Goal: Task Accomplishment & Management: Manage account settings

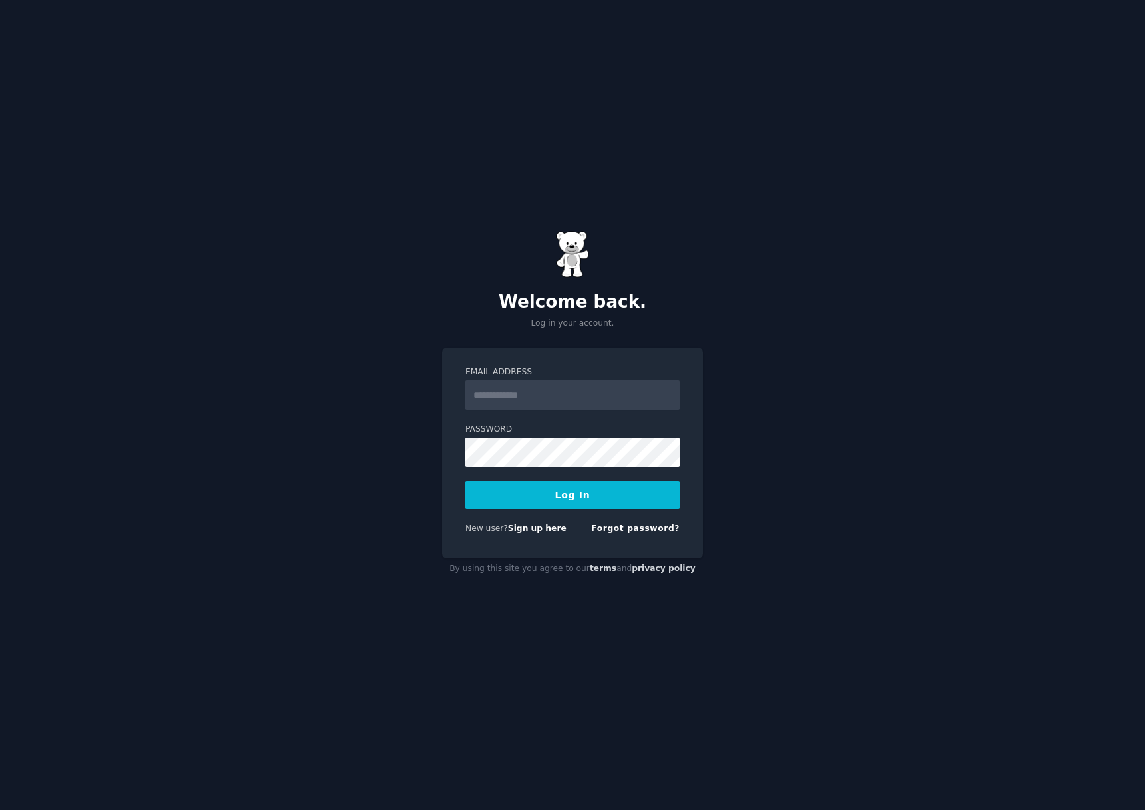
click at [672, 286] on div "Welcome back. Log in your account." at bounding box center [572, 280] width 261 height 98
click at [597, 401] on input "Email Address" at bounding box center [573, 394] width 214 height 29
click at [340, 265] on div "Welcome back. Log in your account. Email Address Password Log In New user? Sign…" at bounding box center [572, 405] width 1145 height 810
click at [607, 531] on link "Forgot password?" at bounding box center [635, 527] width 89 height 9
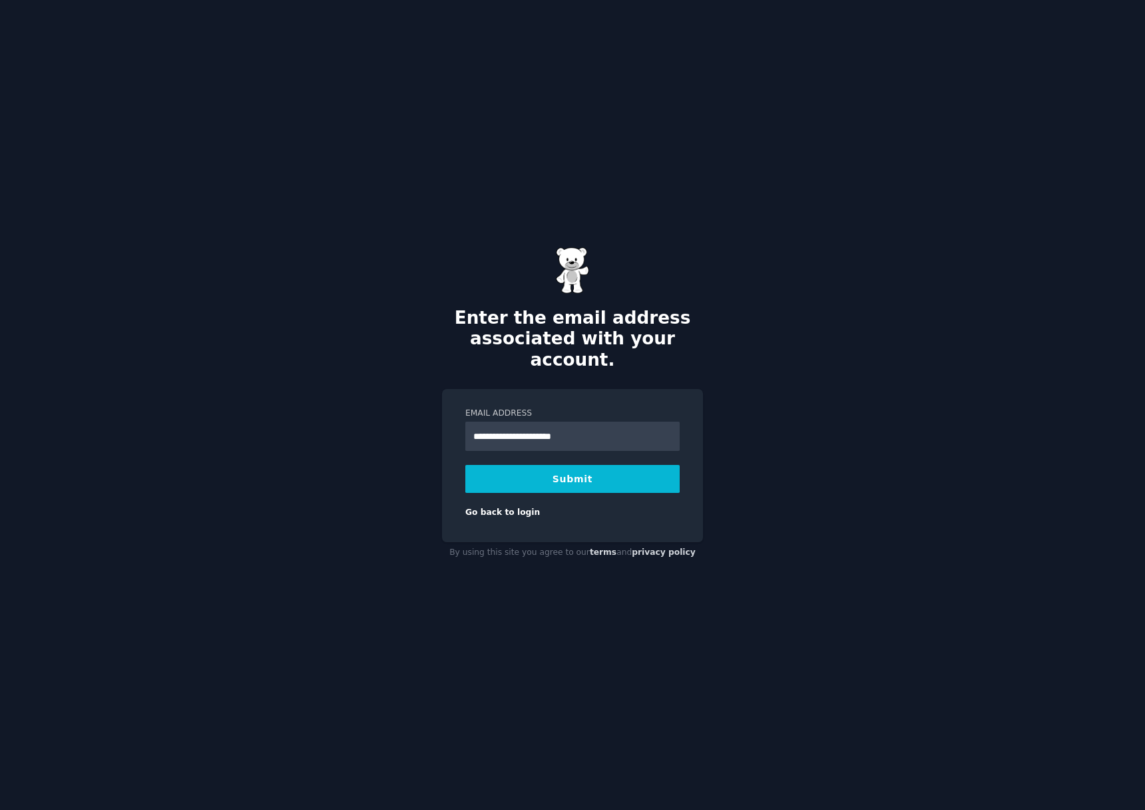
drag, startPoint x: 483, startPoint y: 426, endPoint x: 364, endPoint y: 426, distance: 118.5
click at [364, 426] on div "**********" at bounding box center [572, 405] width 1145 height 810
type input "**********"
click at [521, 470] on button "Submit" at bounding box center [573, 479] width 214 height 28
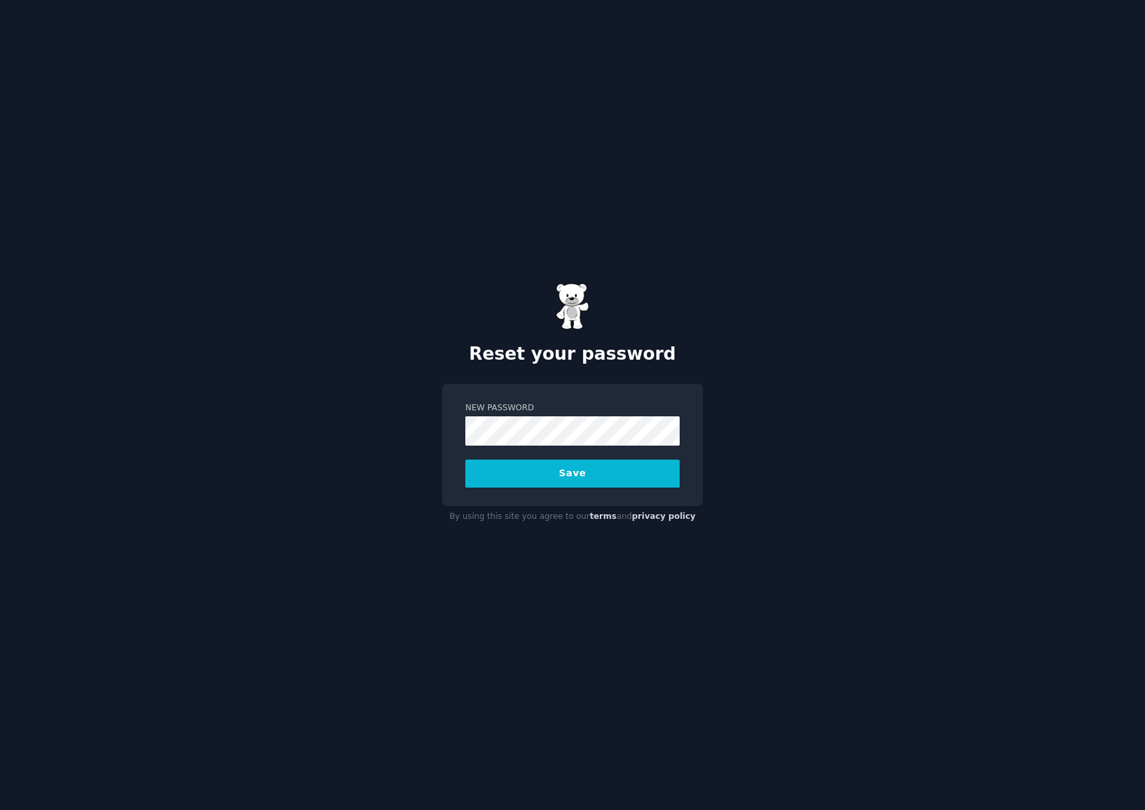
click at [566, 464] on button "Save" at bounding box center [573, 474] width 214 height 28
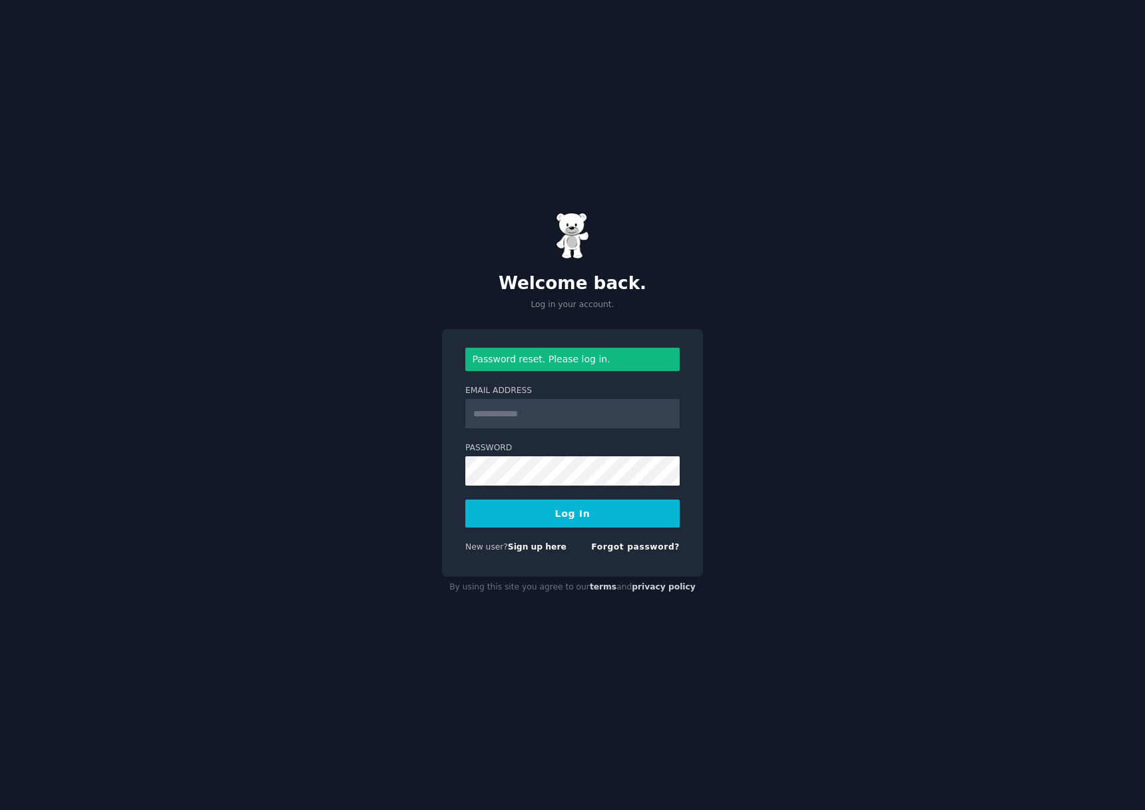
click at [570, 414] on input "Email Address" at bounding box center [573, 413] width 214 height 29
type input "**********"
click at [575, 519] on button "Log In" at bounding box center [573, 513] width 214 height 28
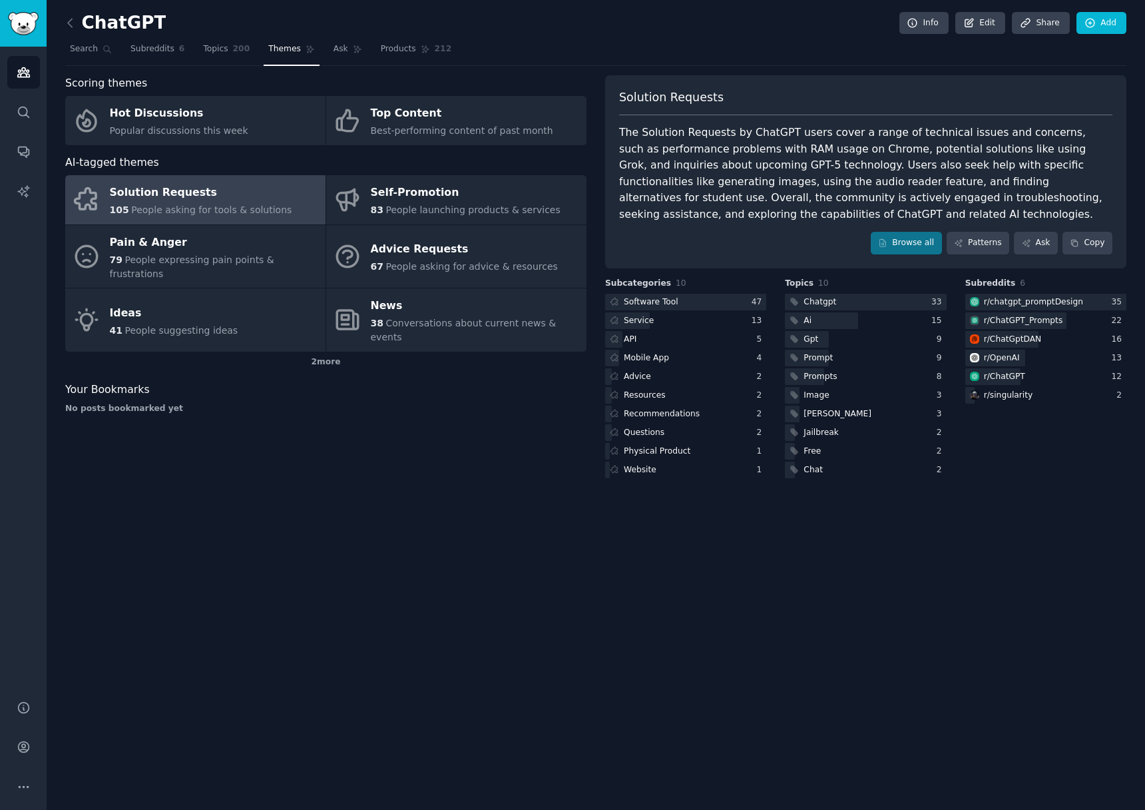
click at [67, 33] on div "ChatGPT Info Edit Share Add" at bounding box center [596, 25] width 1062 height 27
click at [73, 23] on icon at bounding box center [70, 23] width 14 height 14
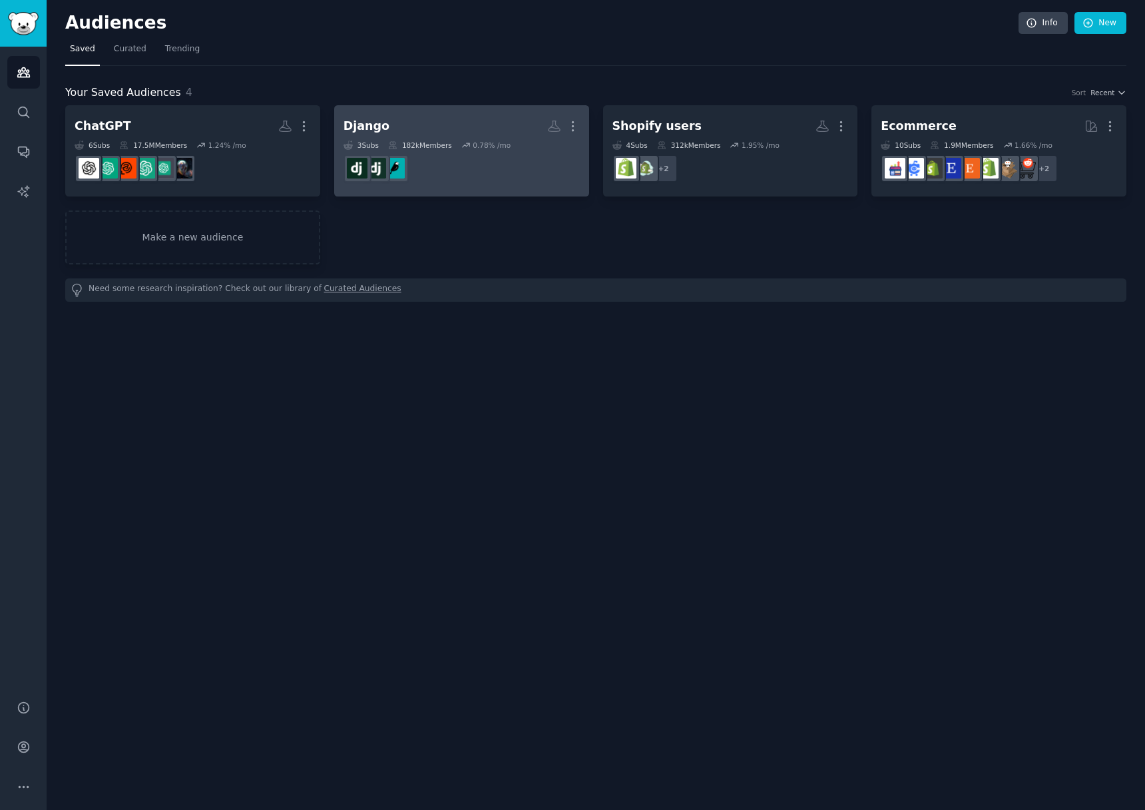
click at [501, 112] on link "Django More 3 Sub s 182k Members 0.78 % /mo" at bounding box center [461, 150] width 255 height 91
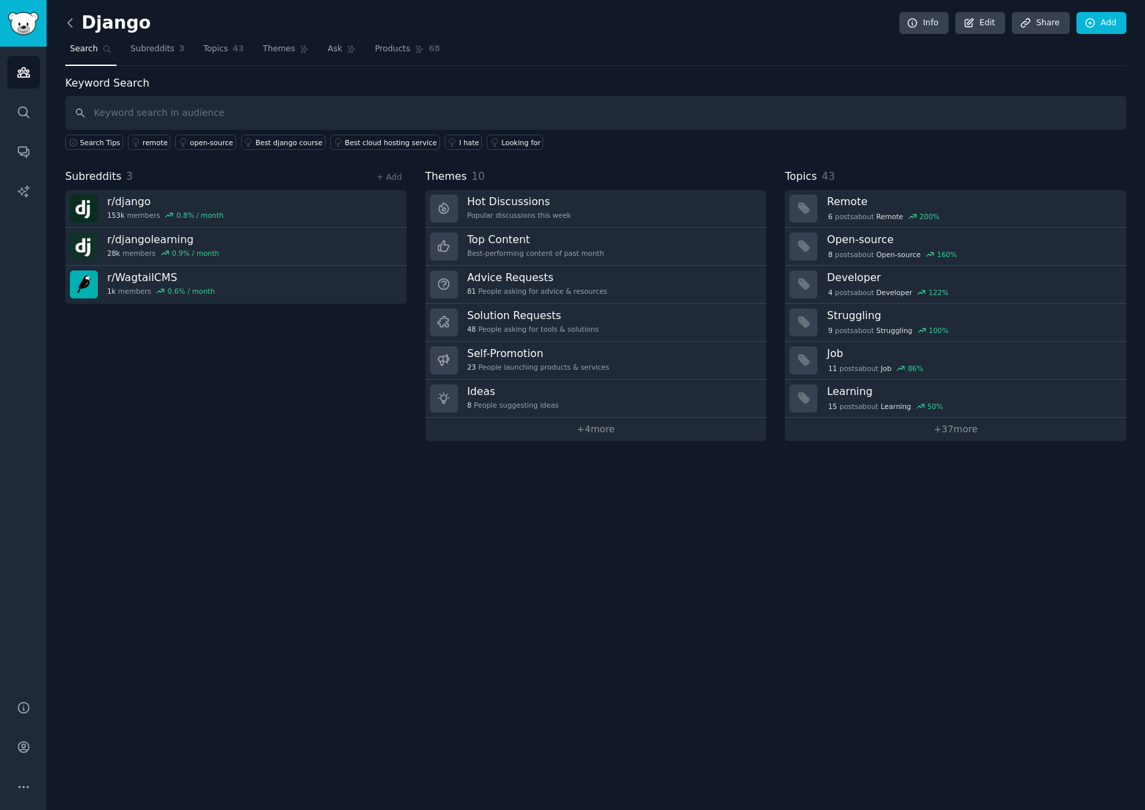
click at [67, 21] on icon at bounding box center [70, 23] width 14 height 14
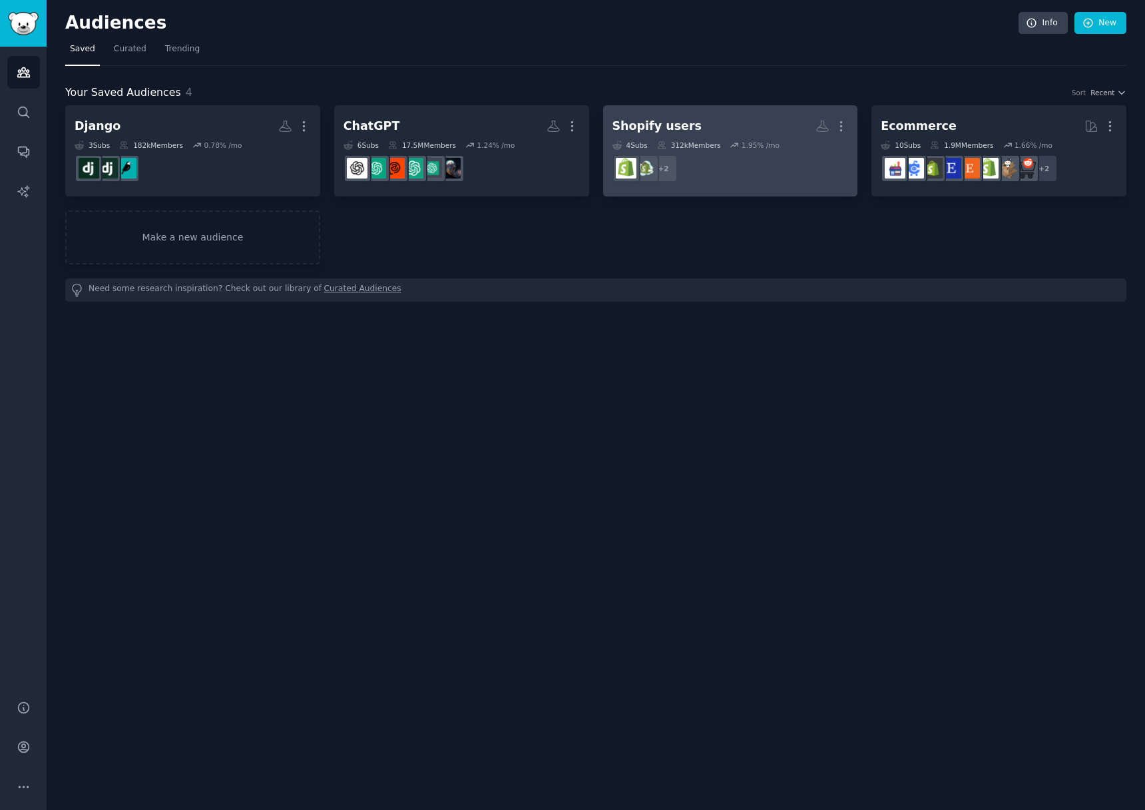
click at [779, 122] on h2 "Shopify users More" at bounding box center [731, 126] width 236 height 23
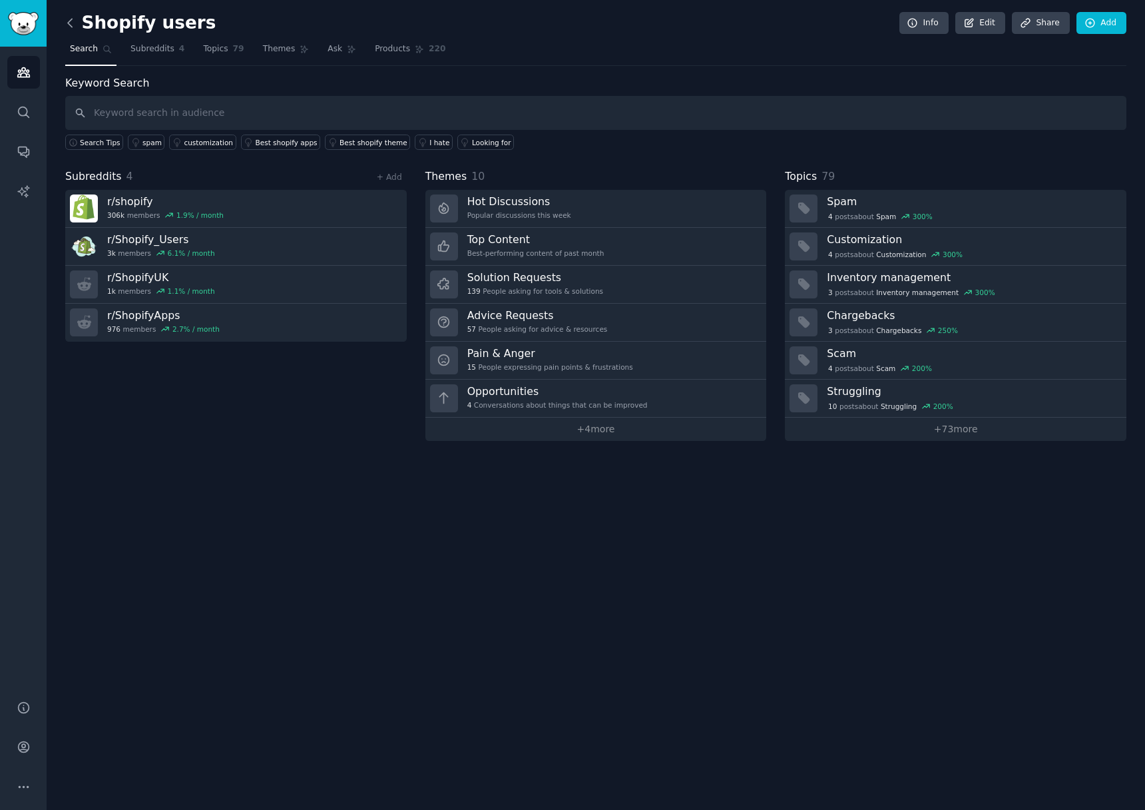
click at [71, 21] on icon at bounding box center [70, 23] width 14 height 14
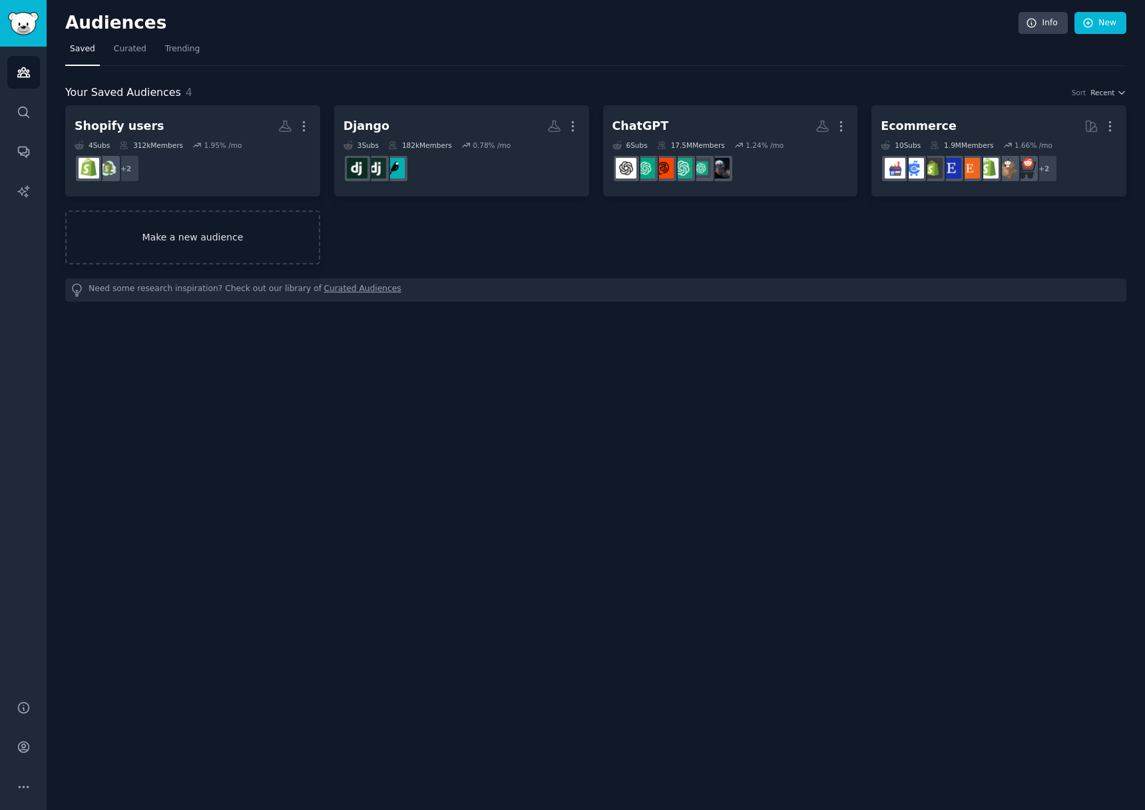
click at [189, 234] on link "Make a new audience" at bounding box center [192, 237] width 255 height 54
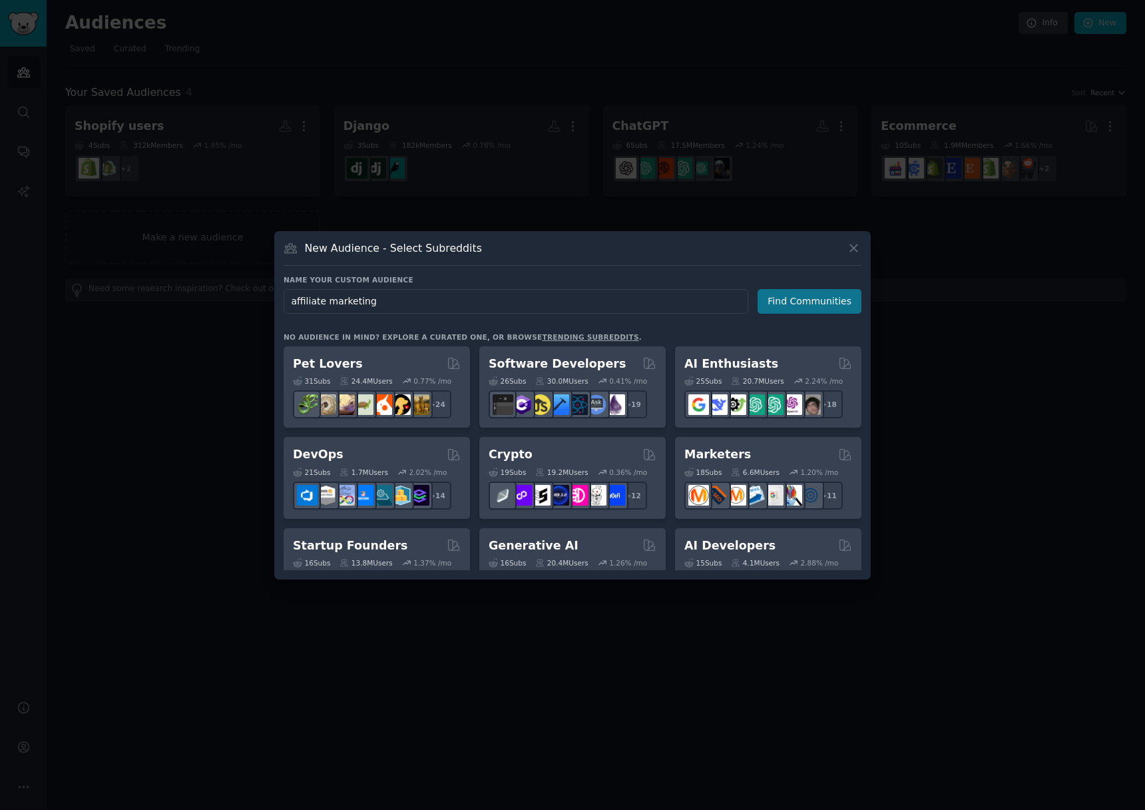
type input "affiliate marketing"
click at [810, 304] on button "Find Communities" at bounding box center [810, 301] width 104 height 25
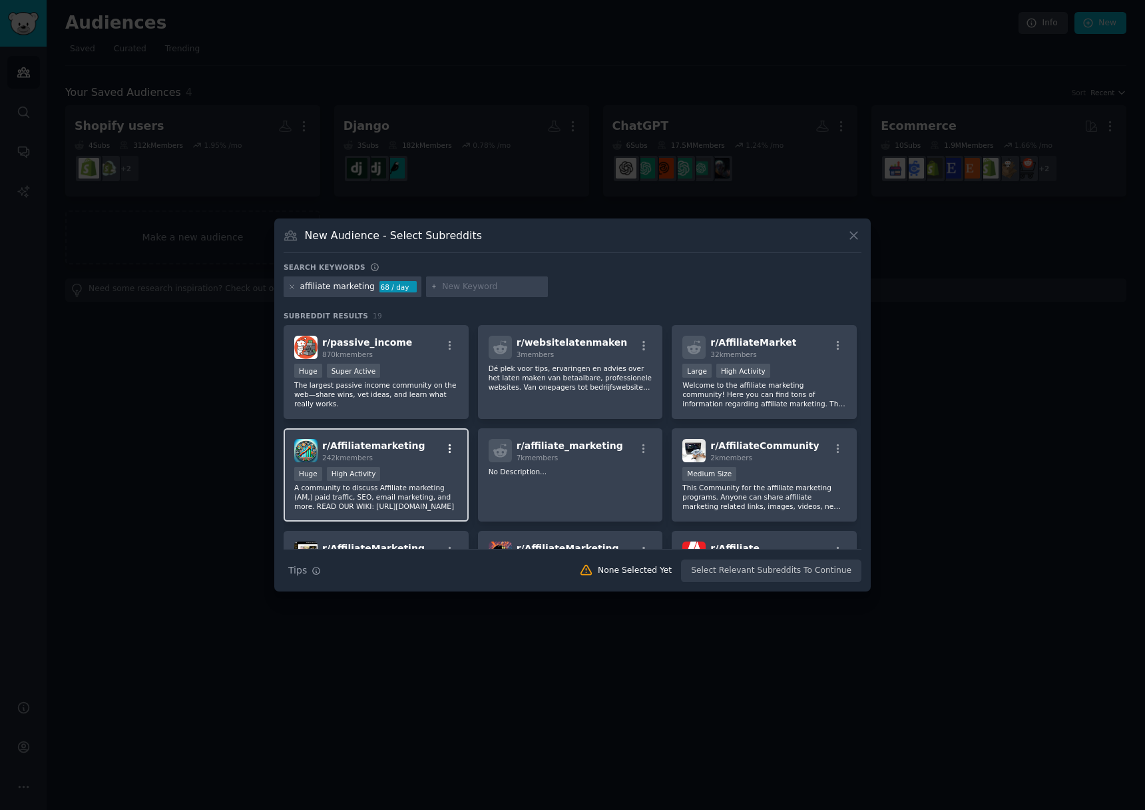
click at [451, 448] on icon "button" at bounding box center [450, 449] width 12 height 12
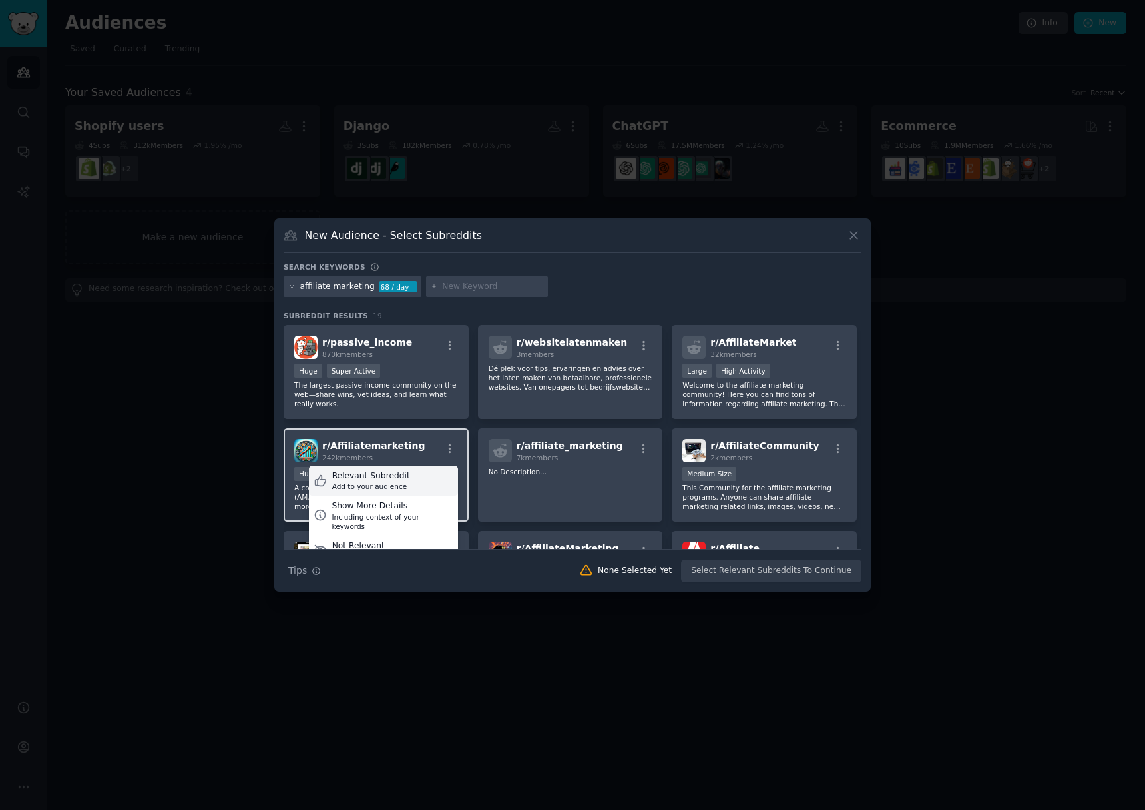
click at [426, 481] on div "Relevant Subreddit Add to your audience" at bounding box center [383, 481] width 149 height 31
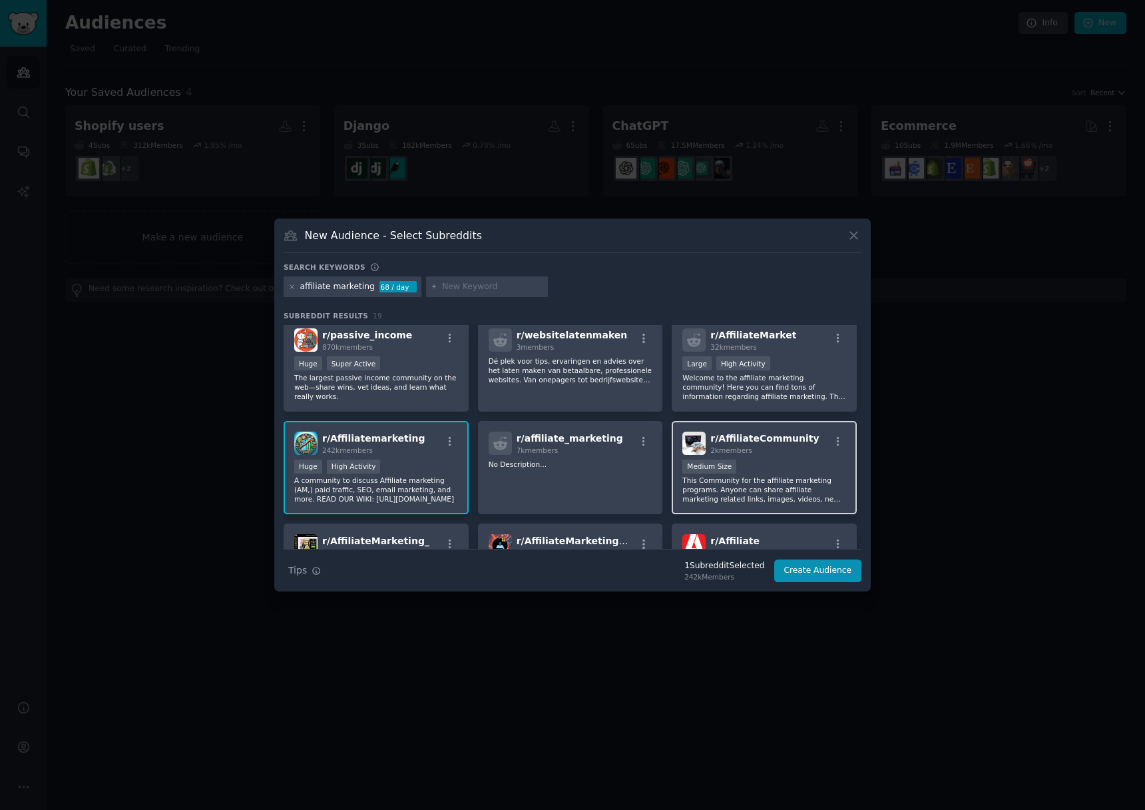
scroll to position [10, 0]
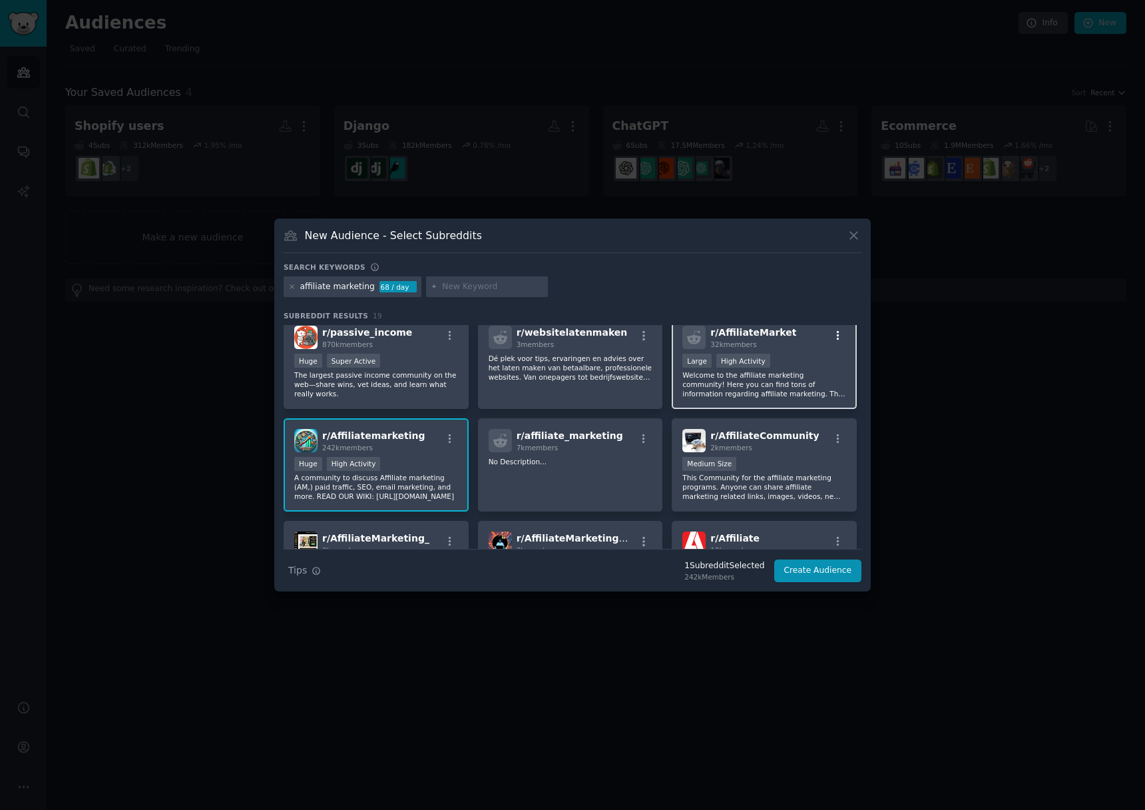
click at [836, 336] on icon "button" at bounding box center [838, 336] width 12 height 12
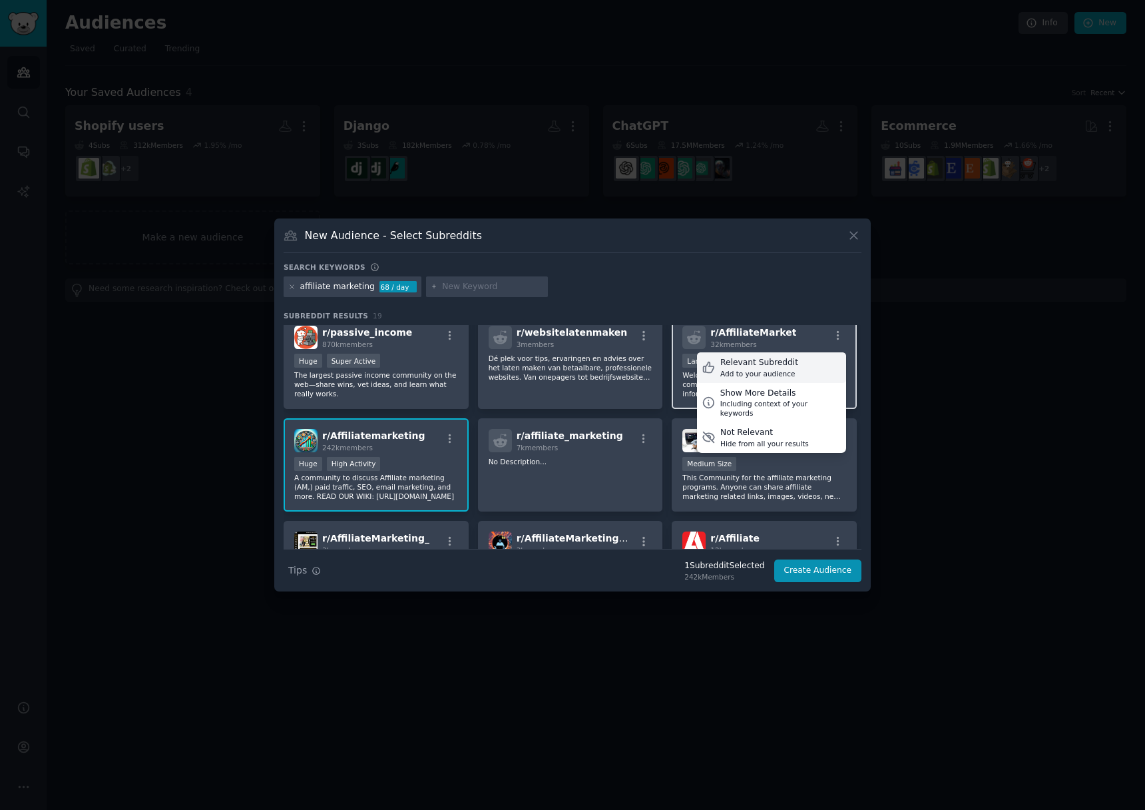
click at [812, 363] on div "Relevant Subreddit Add to your audience" at bounding box center [771, 367] width 149 height 31
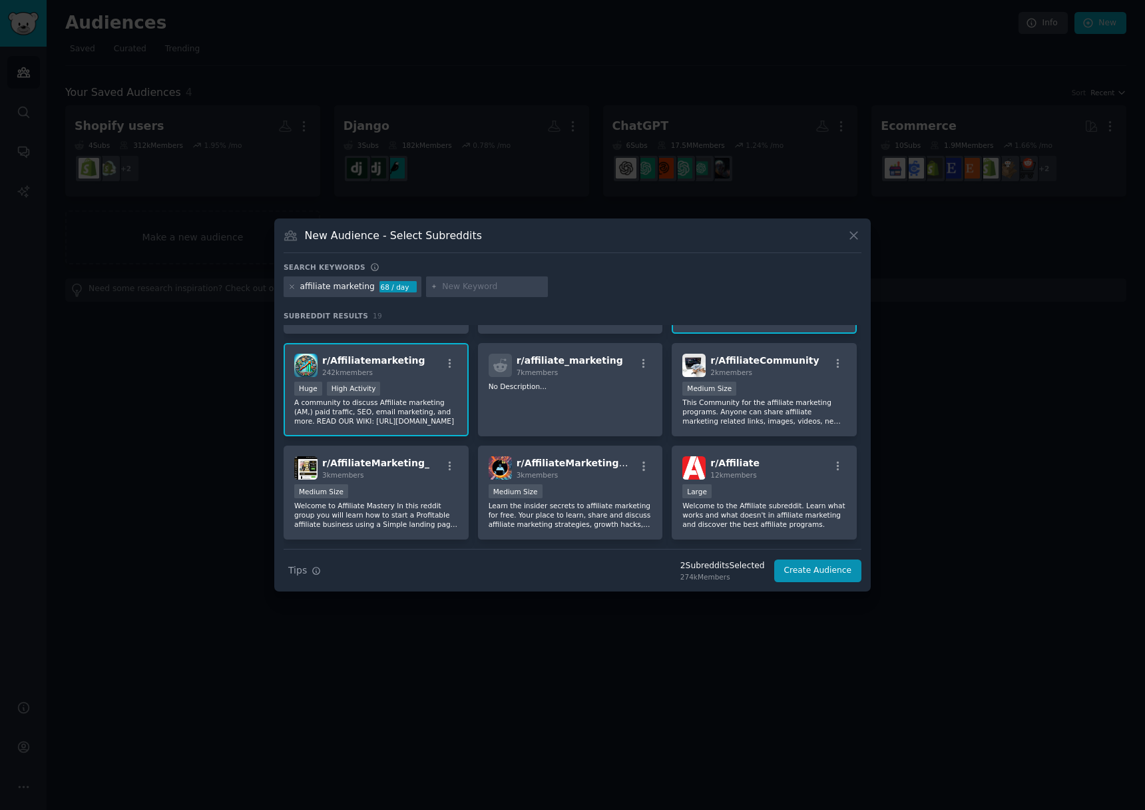
scroll to position [87, 0]
click at [832, 459] on icon "button" at bounding box center [838, 464] width 12 height 12
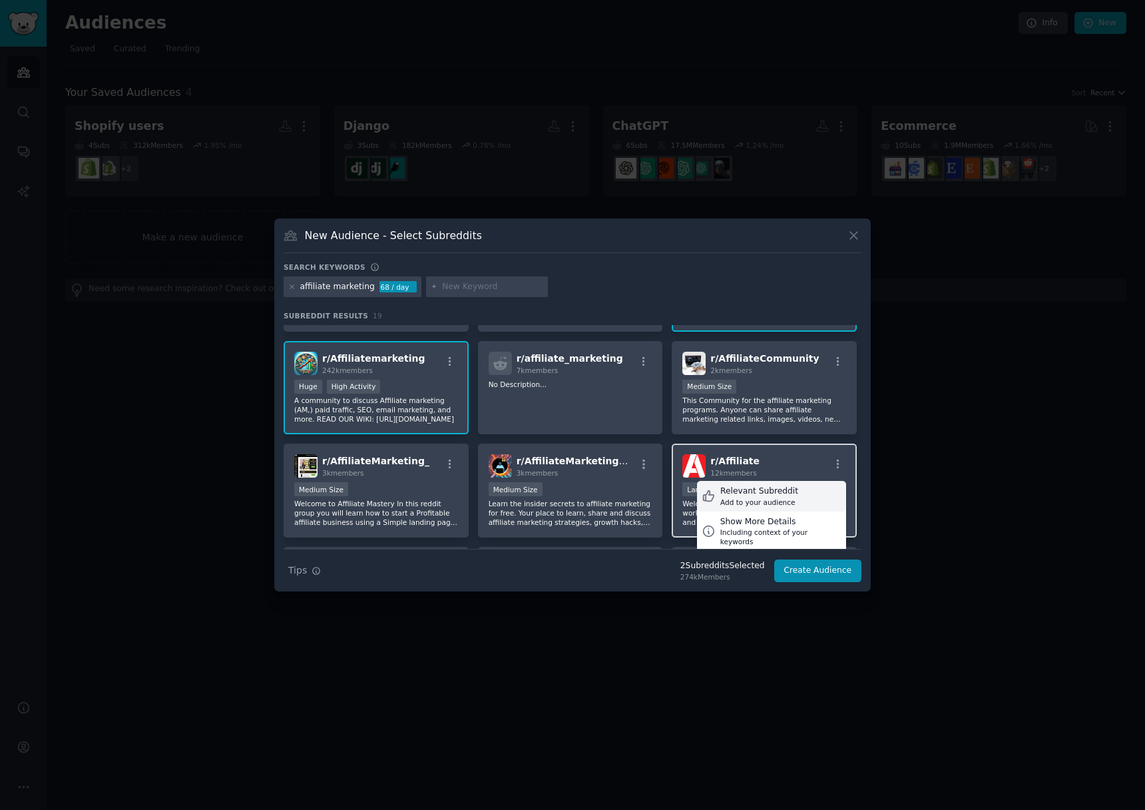
click at [812, 491] on div "Relevant Subreddit Add to your audience" at bounding box center [771, 496] width 149 height 31
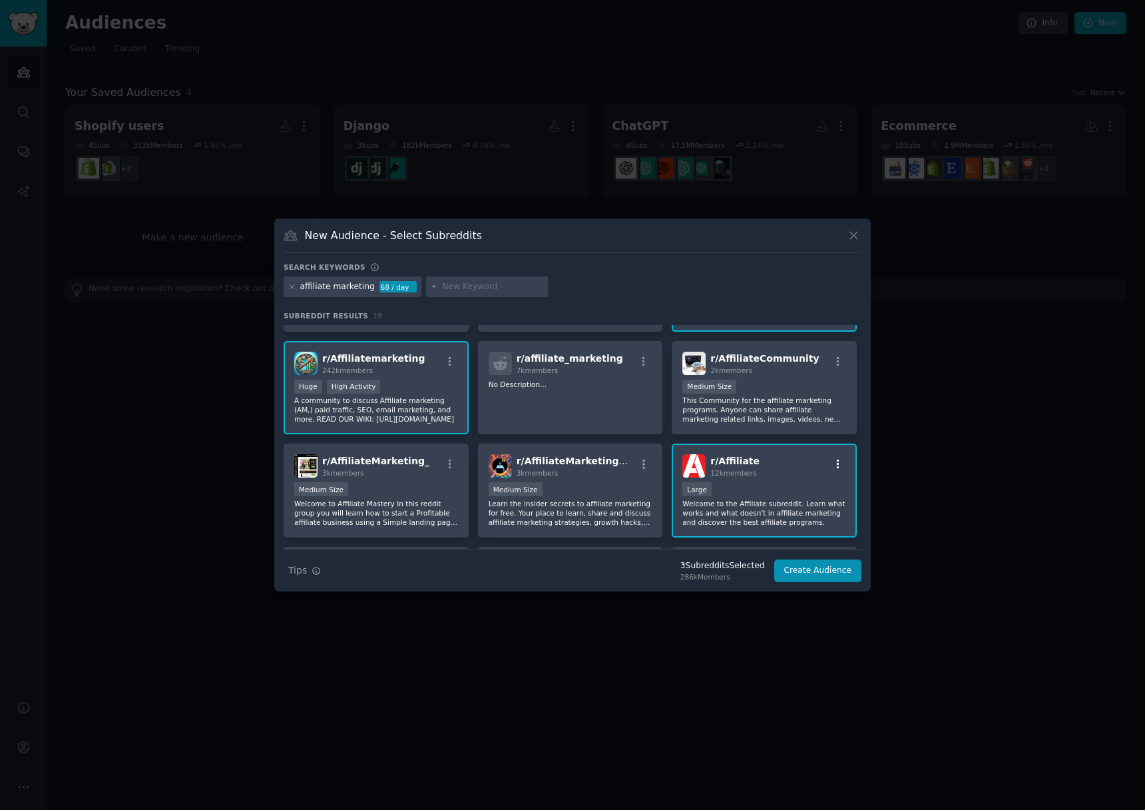
scroll to position [0, 0]
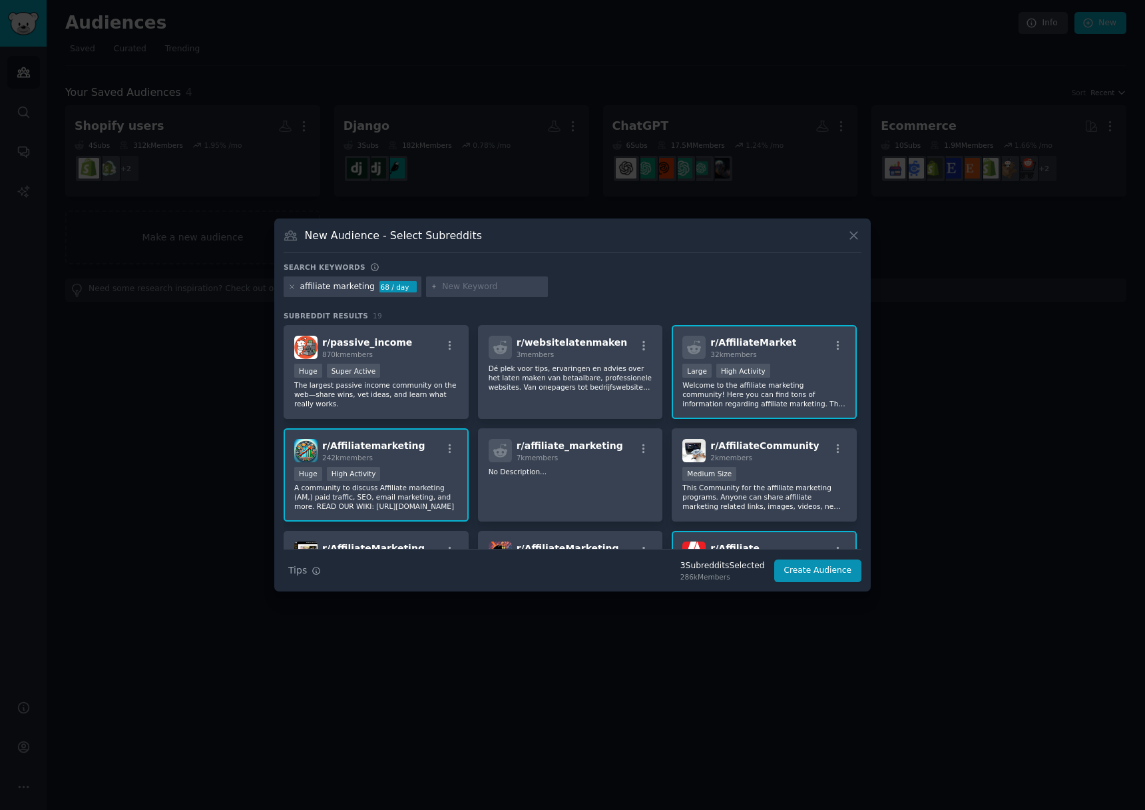
click at [334, 286] on div "affiliate marketing" at bounding box center [337, 287] width 75 height 12
click at [493, 282] on input "text" at bounding box center [492, 287] width 101 height 12
click at [811, 569] on button "Create Audience" at bounding box center [819, 570] width 88 height 23
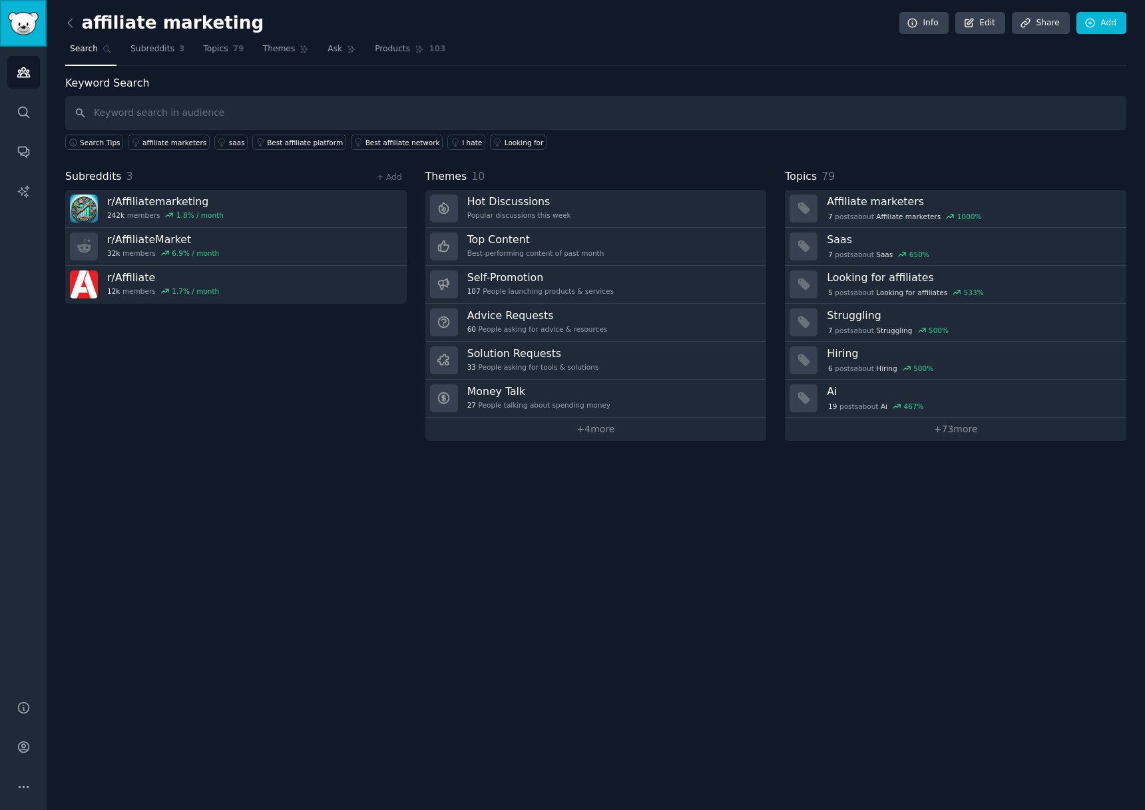
click at [23, 24] on img "Sidebar" at bounding box center [23, 23] width 31 height 23
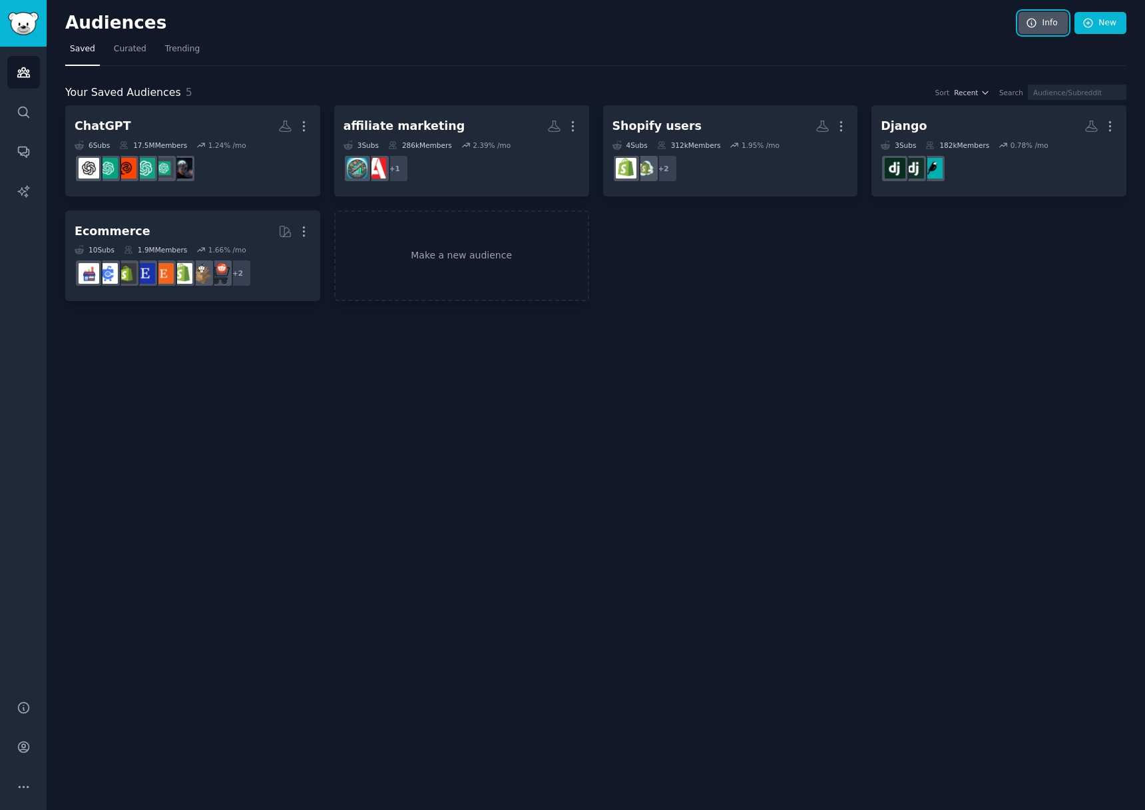
click at [1049, 15] on link "Info" at bounding box center [1043, 23] width 49 height 23
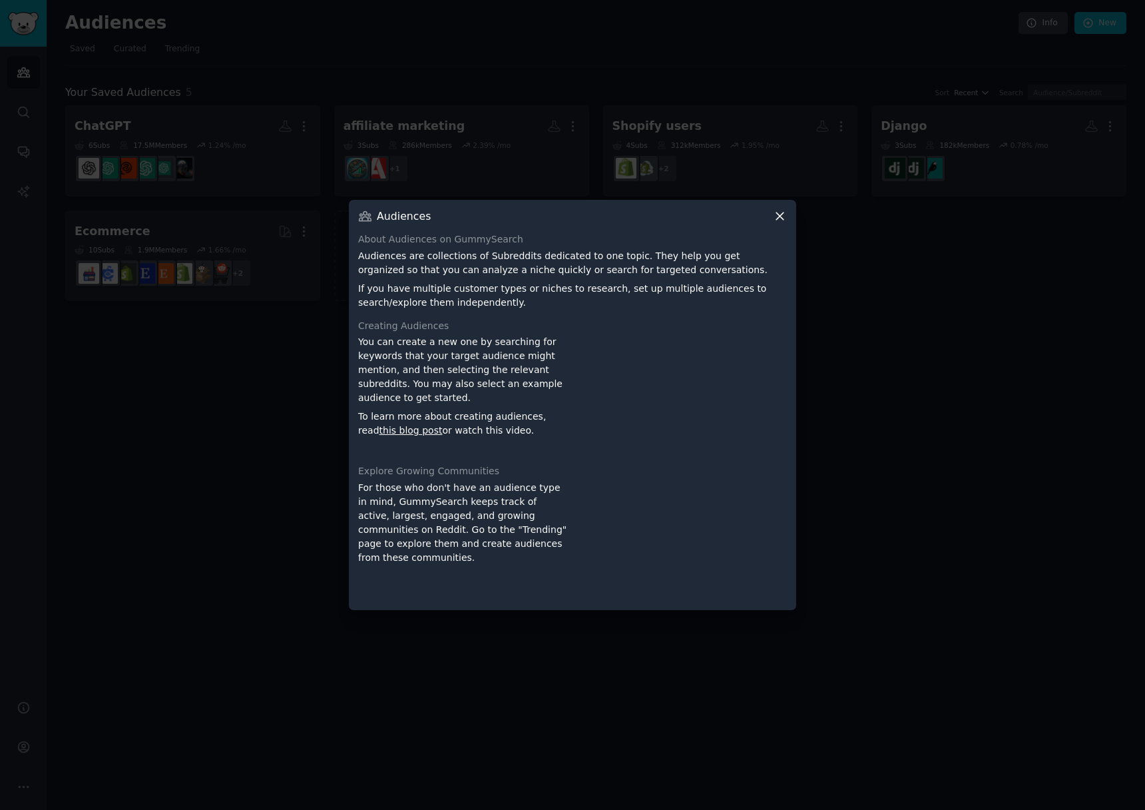
click at [779, 216] on icon at bounding box center [780, 216] width 7 height 7
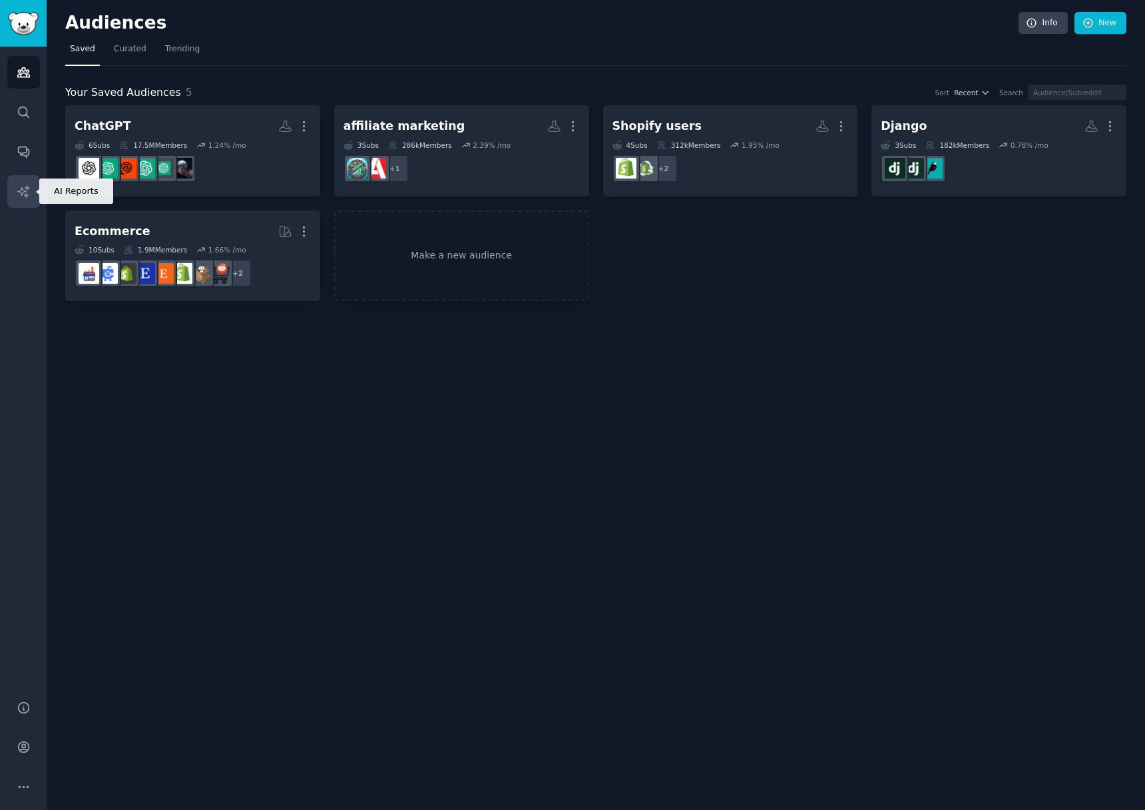
click at [18, 198] on icon "Sidebar" at bounding box center [24, 191] width 14 height 14
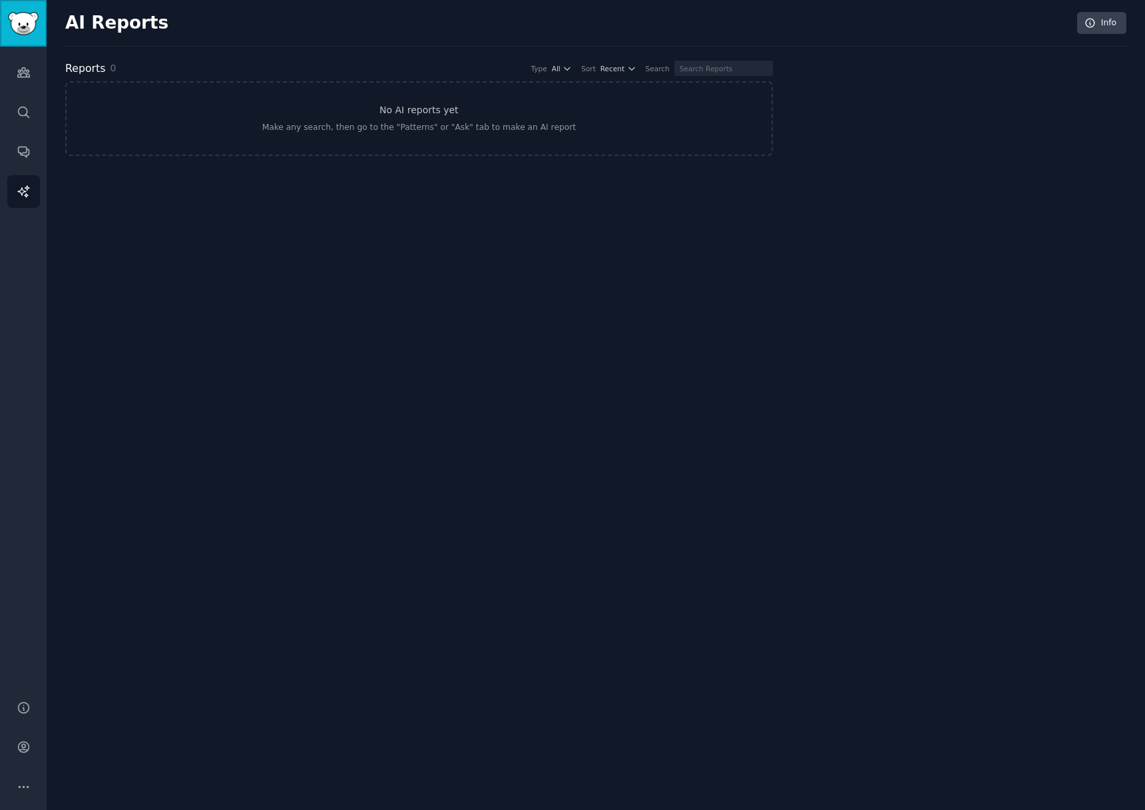
click at [22, 34] on img "Sidebar" at bounding box center [23, 23] width 31 height 23
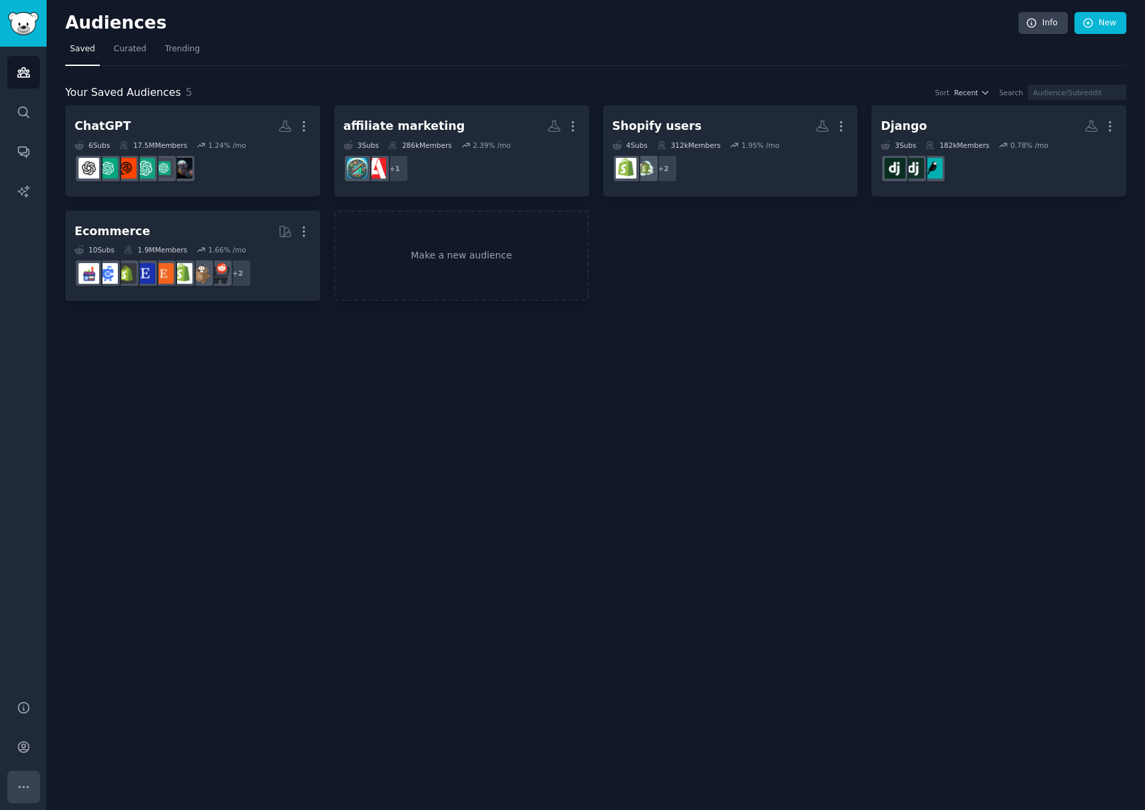
click at [28, 771] on button "More" at bounding box center [23, 787] width 33 height 33
click at [24, 751] on icon "Sidebar" at bounding box center [24, 747] width 14 height 14
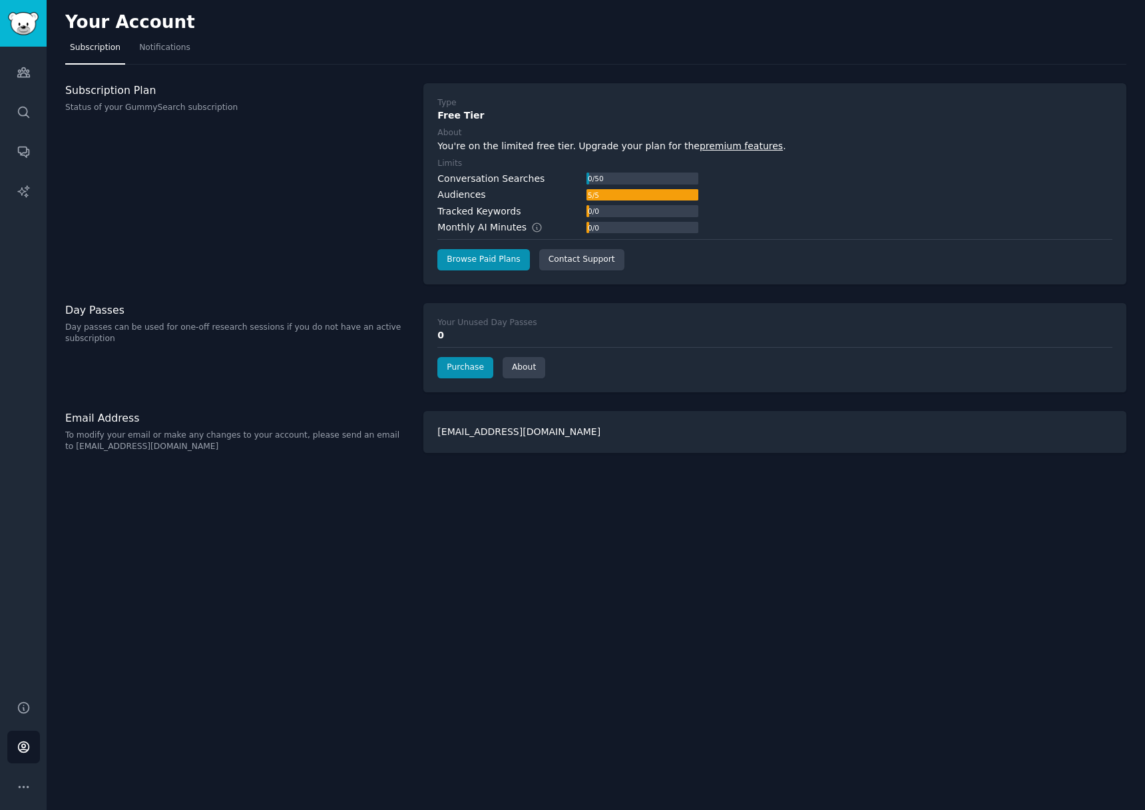
click at [481, 270] on div "Type Free Tier About You're on the limited free tier. Upgrade your plan for the…" at bounding box center [775, 183] width 703 height 201
click at [481, 262] on link "Browse Paid Plans" at bounding box center [484, 259] width 92 height 21
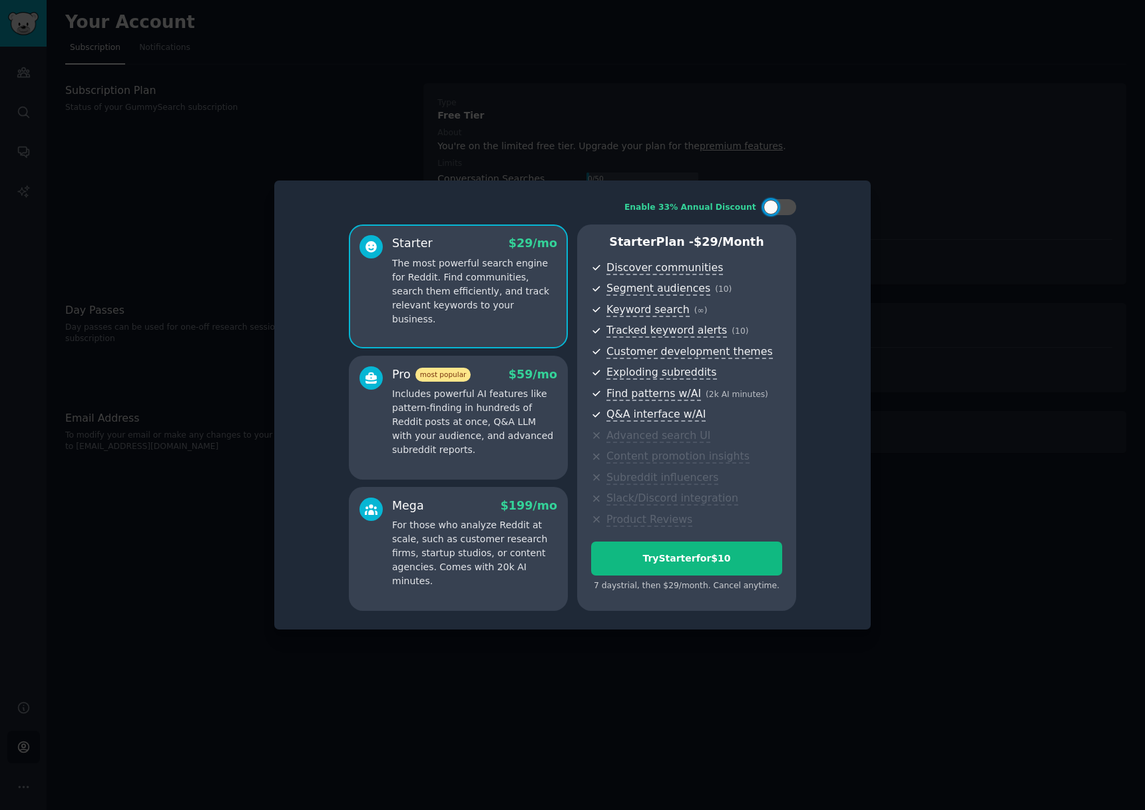
click at [480, 435] on p "Includes powerful AI features like pattern-finding in hundreds of Reddit posts …" at bounding box center [474, 422] width 165 height 70
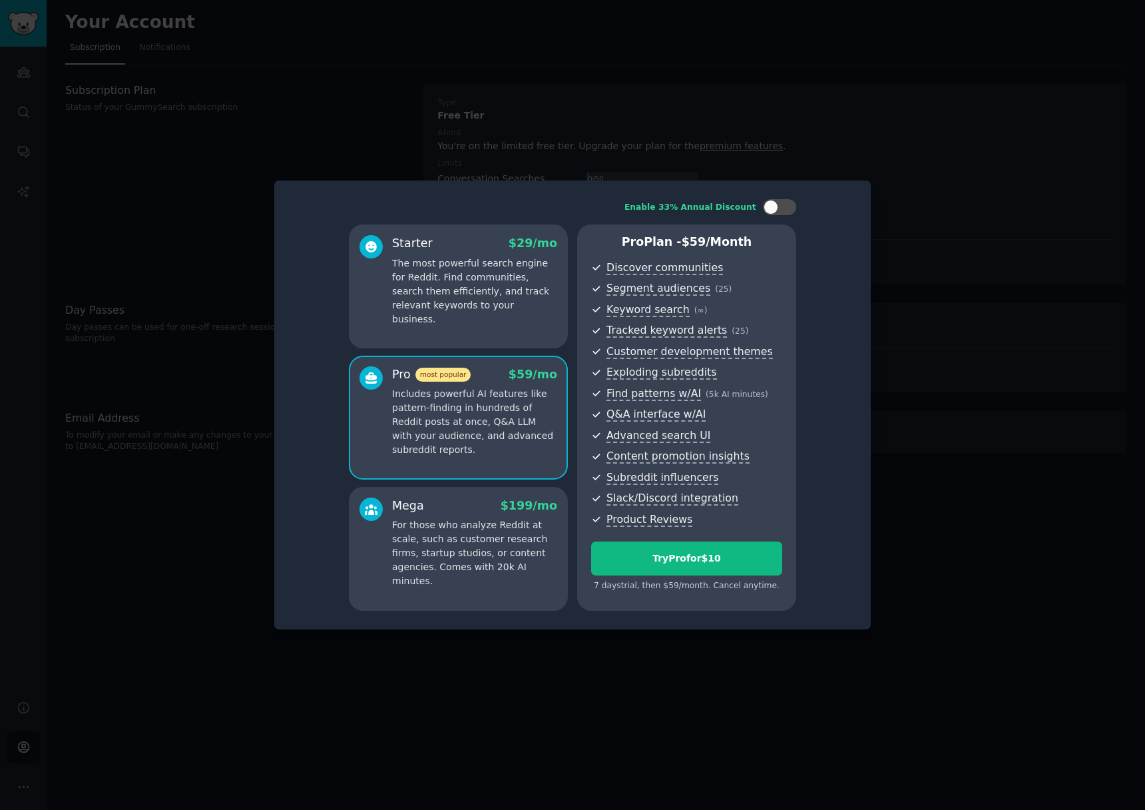
click at [482, 298] on p "The most powerful search engine for Reddit. Find communities, search them effic…" at bounding box center [474, 291] width 165 height 70
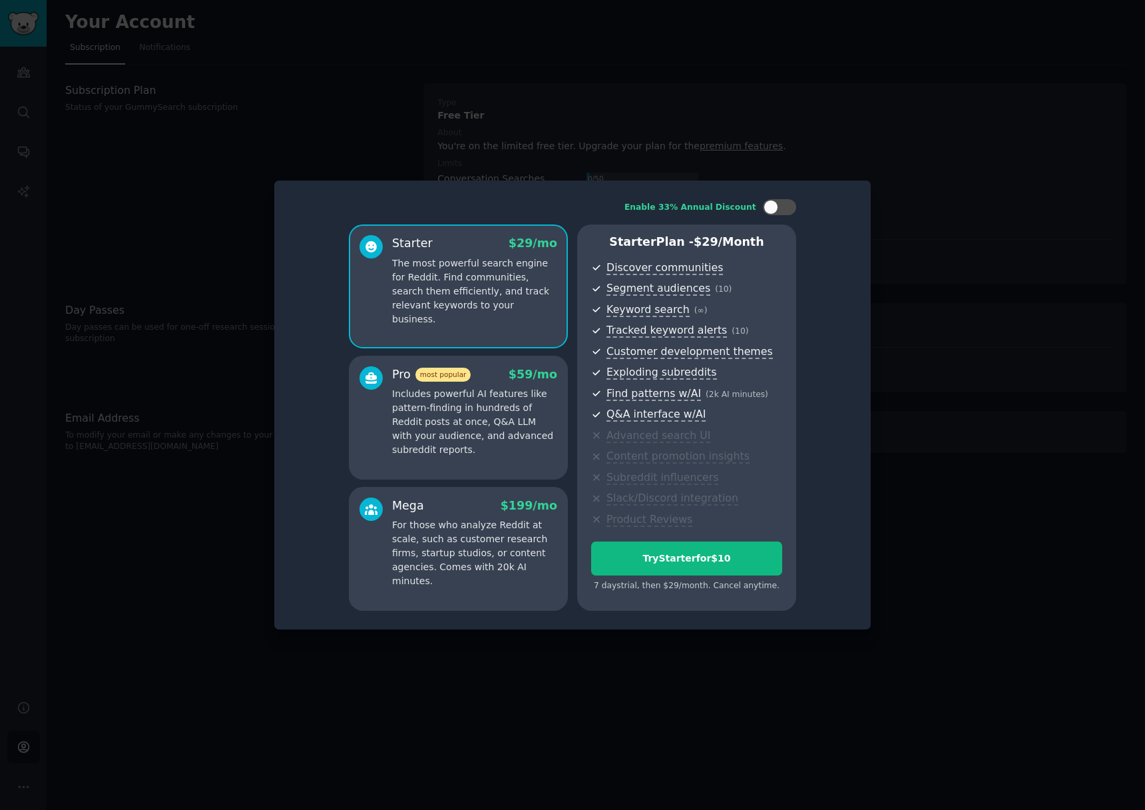
click at [483, 401] on p "Includes powerful AI features like pattern-finding in hundreds of Reddit posts …" at bounding box center [474, 422] width 165 height 70
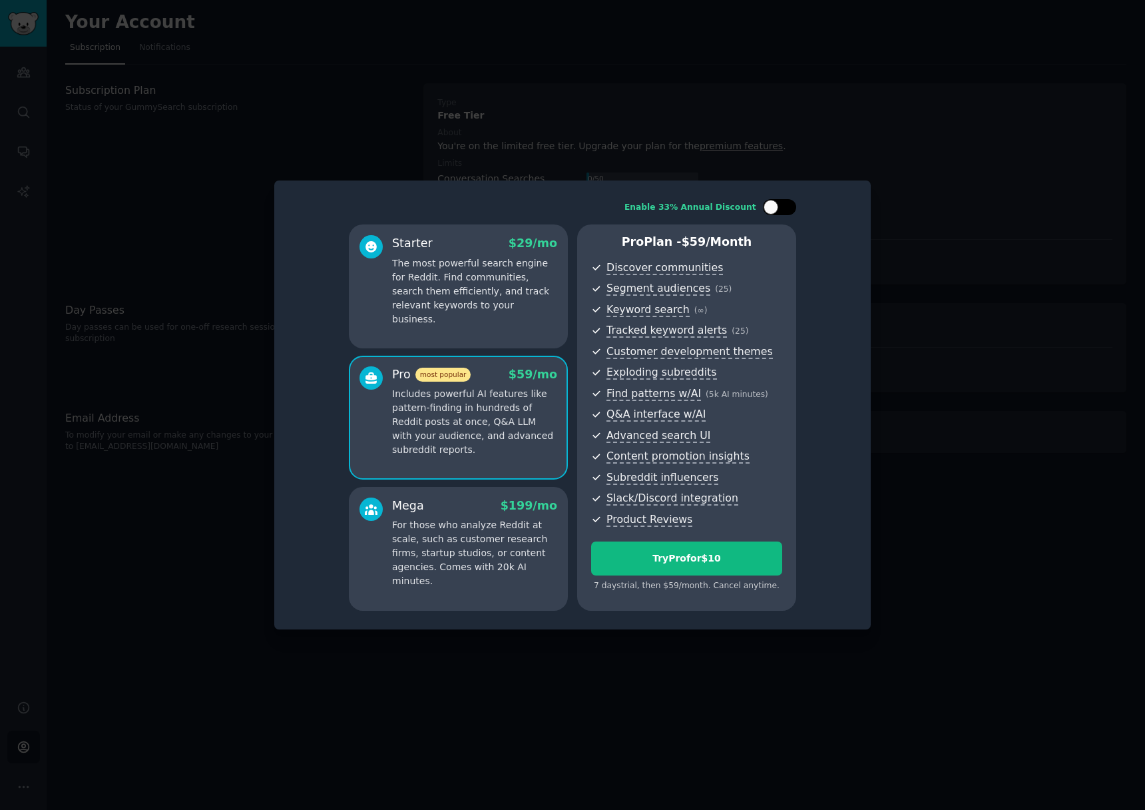
click at [782, 214] on div at bounding box center [779, 207] width 33 height 16
checkbox input "false"
click at [503, 523] on p "For those who analyze Reddit at scale, such as customer research firms, startup…" at bounding box center [474, 553] width 165 height 70
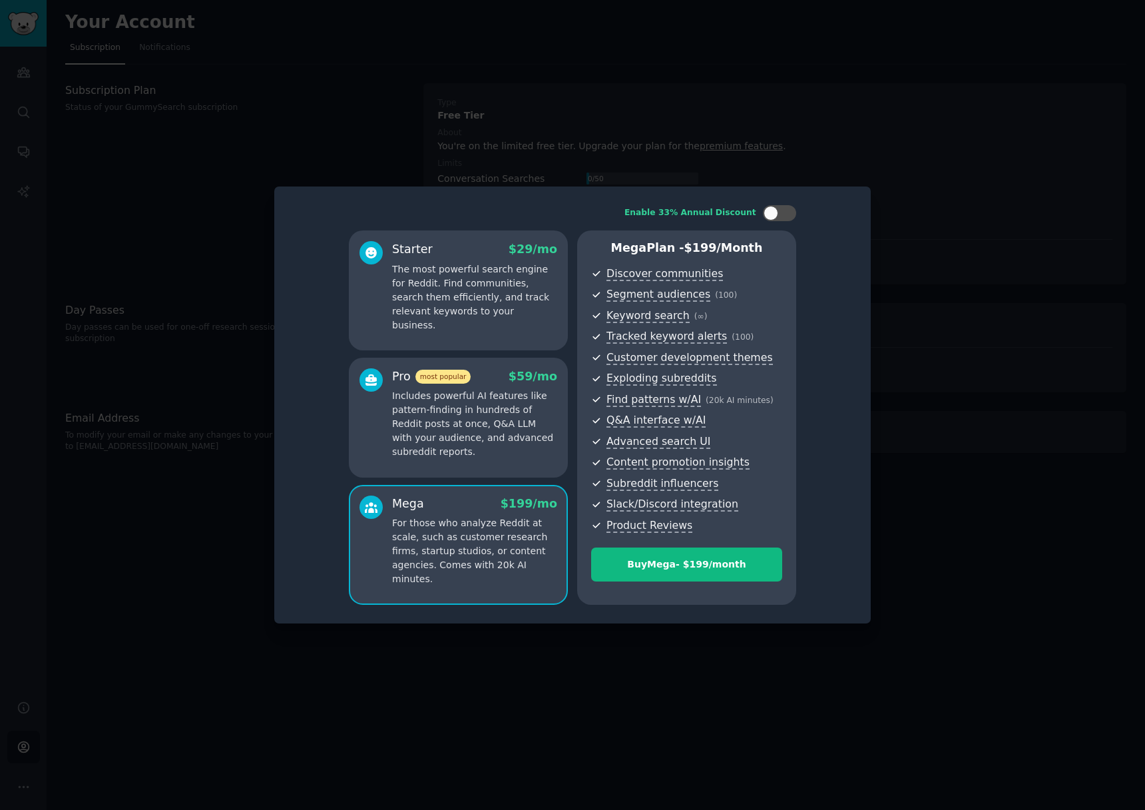
click at [509, 433] on p "Includes powerful AI features like pattern-finding in hundreds of Reddit posts …" at bounding box center [474, 424] width 165 height 70
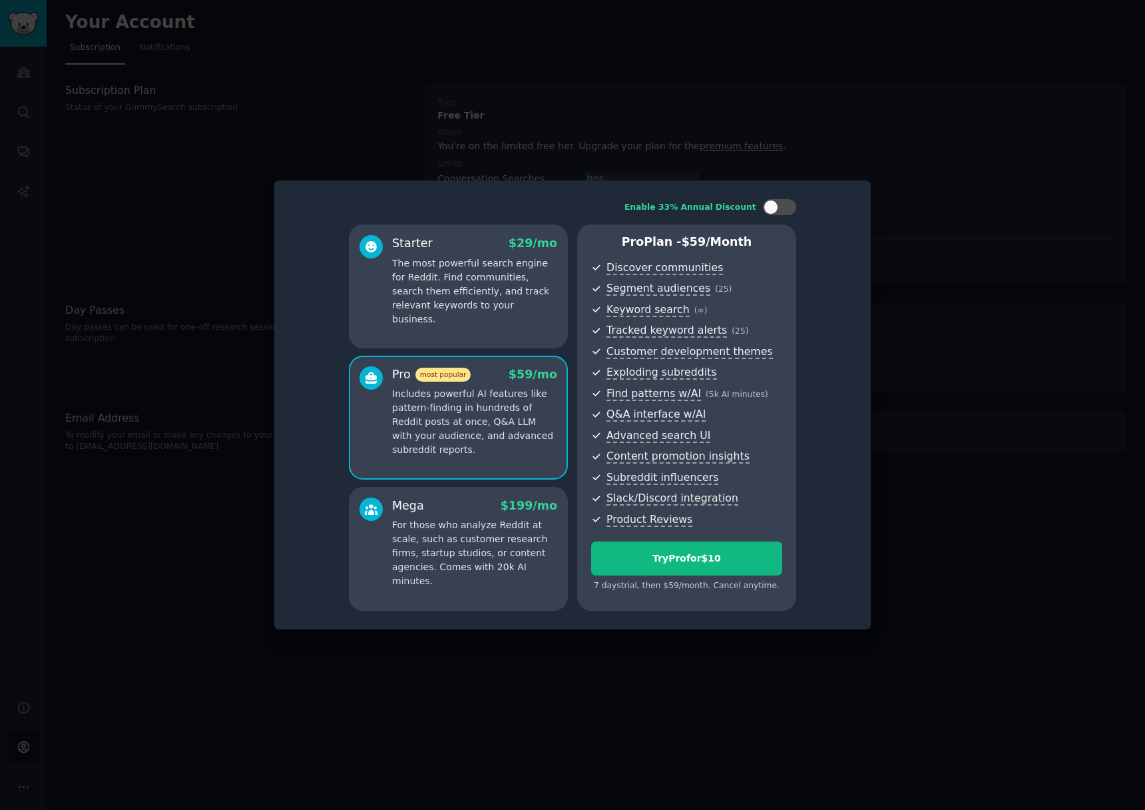
click at [511, 522] on p "For those who analyze Reddit at scale, such as customer research firms, startup…" at bounding box center [474, 553] width 165 height 70
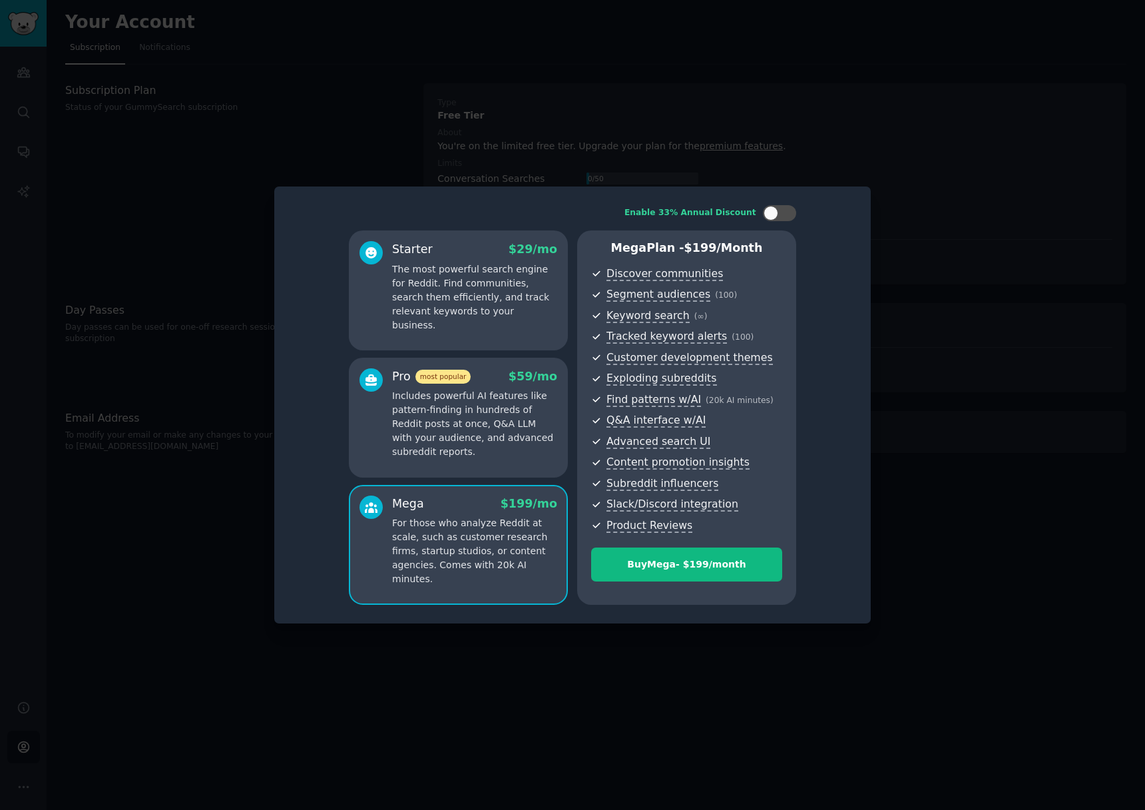
click at [509, 421] on p "Includes powerful AI features like pattern-finding in hundreds of Reddit posts …" at bounding box center [474, 424] width 165 height 70
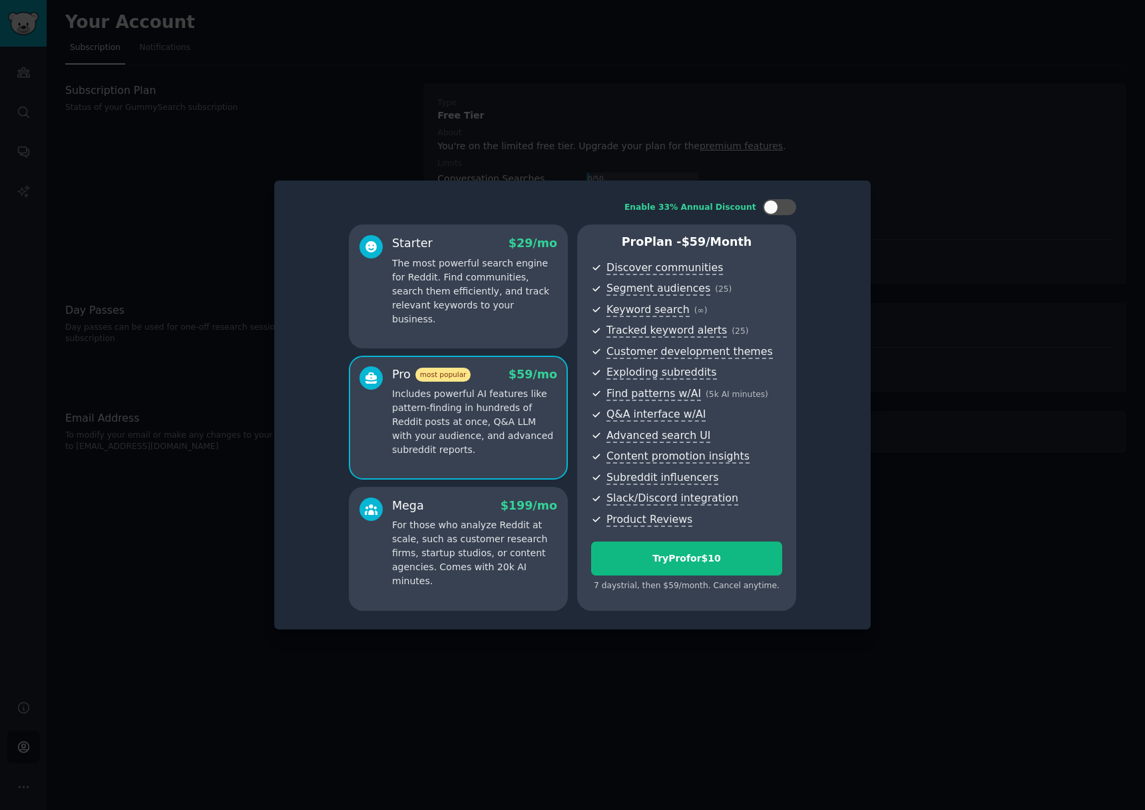
click at [509, 529] on p "For those who analyze Reddit at scale, such as customer research firms, startup…" at bounding box center [474, 553] width 165 height 70
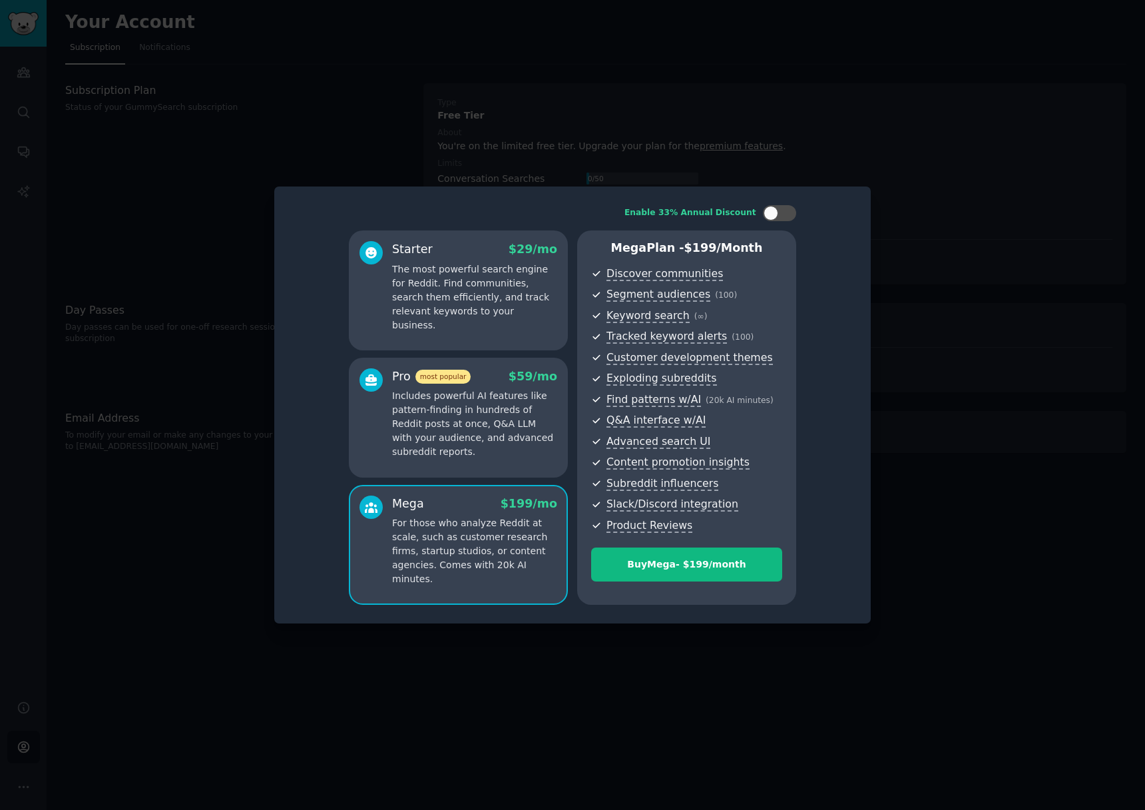
click at [506, 460] on div "Pro most popular $ 59 /mo Includes powerful AI features like pattern-finding in…" at bounding box center [458, 418] width 219 height 120
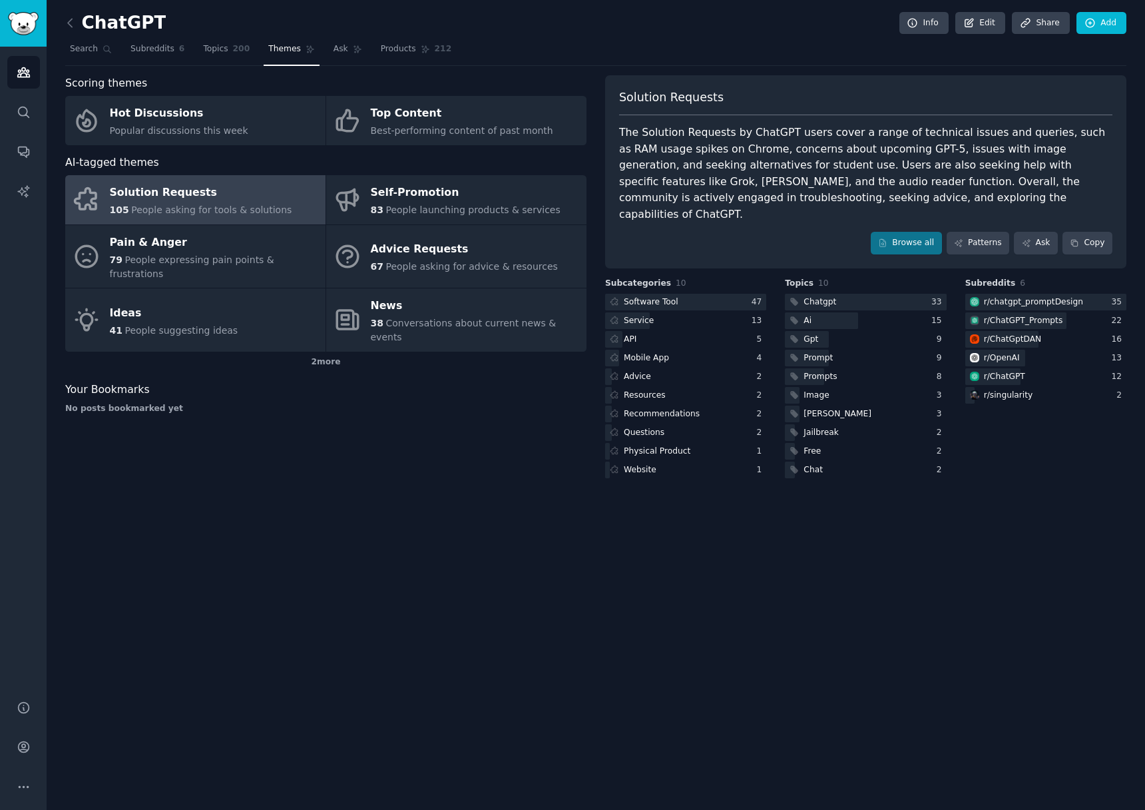
click at [178, 204] on span "People asking for tools & solutions" at bounding box center [211, 209] width 160 height 11
click at [910, 232] on link "Browse all" at bounding box center [906, 243] width 71 height 23
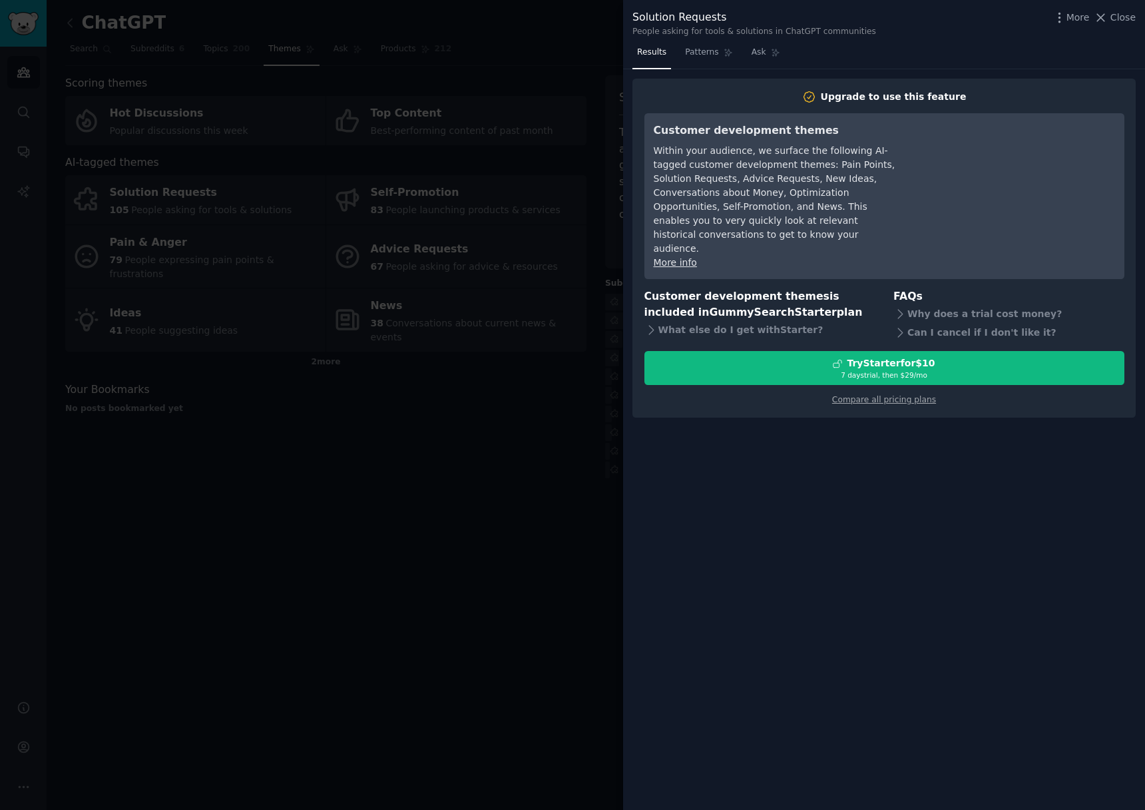
click at [505, 507] on div at bounding box center [572, 405] width 1145 height 810
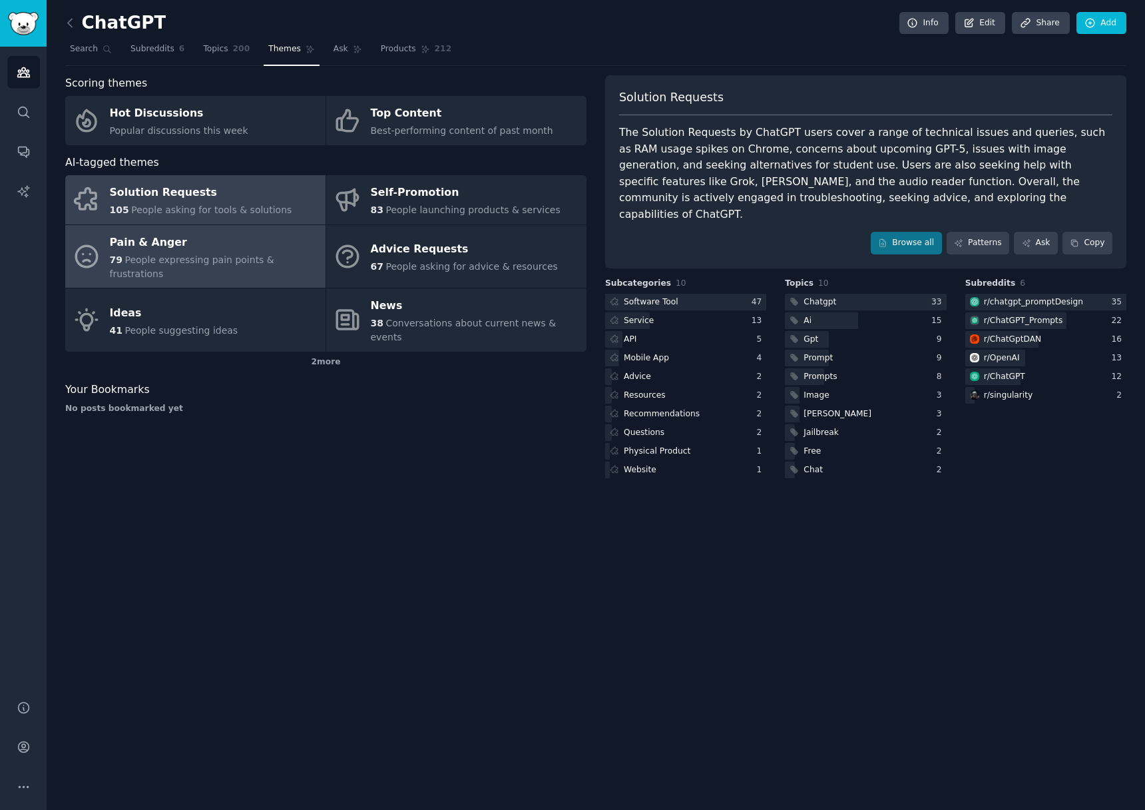
click at [233, 246] on div "Pain & Anger" at bounding box center [214, 242] width 209 height 21
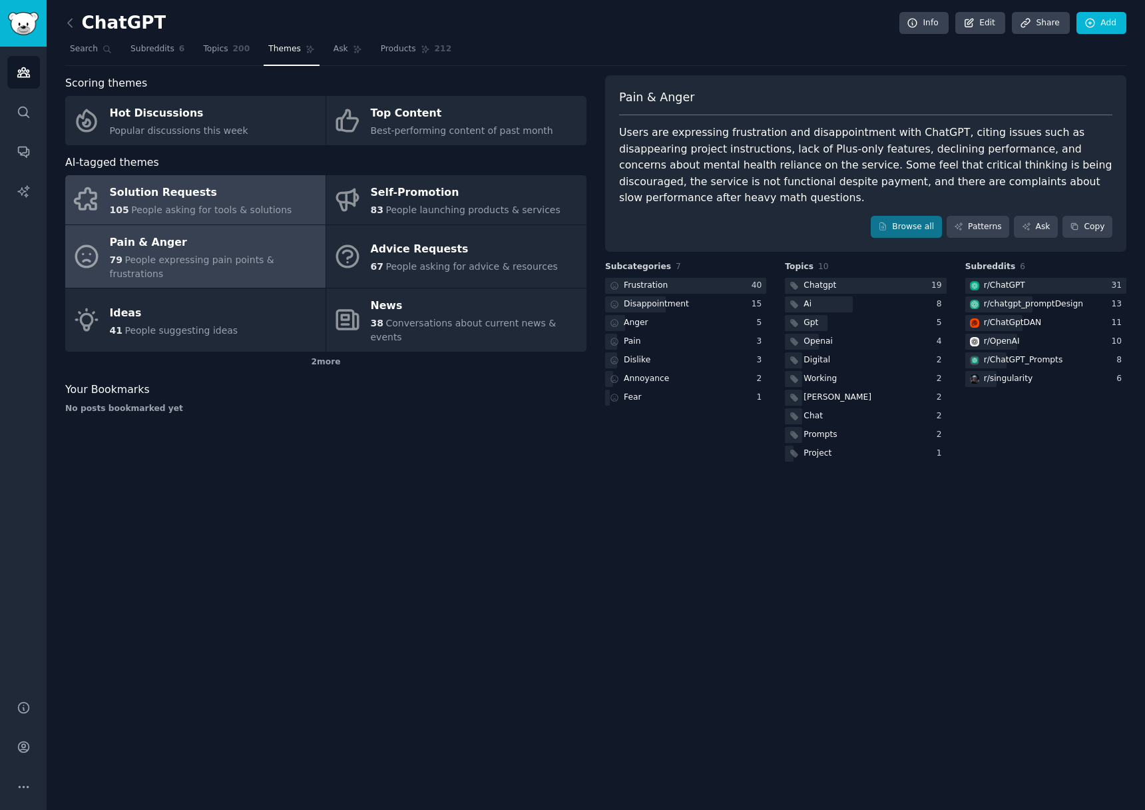
click at [226, 216] on div "105 People asking for tools & solutions" at bounding box center [201, 210] width 182 height 14
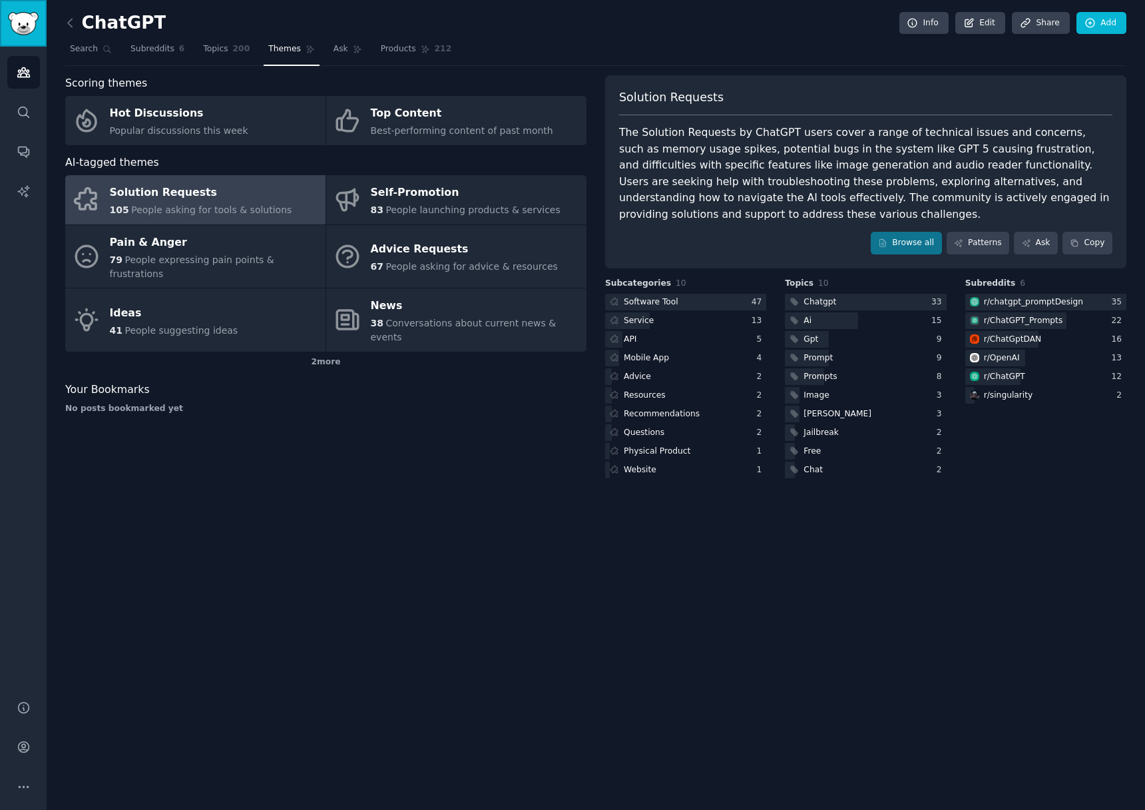
click at [45, 23] on link "Sidebar" at bounding box center [23, 23] width 47 height 47
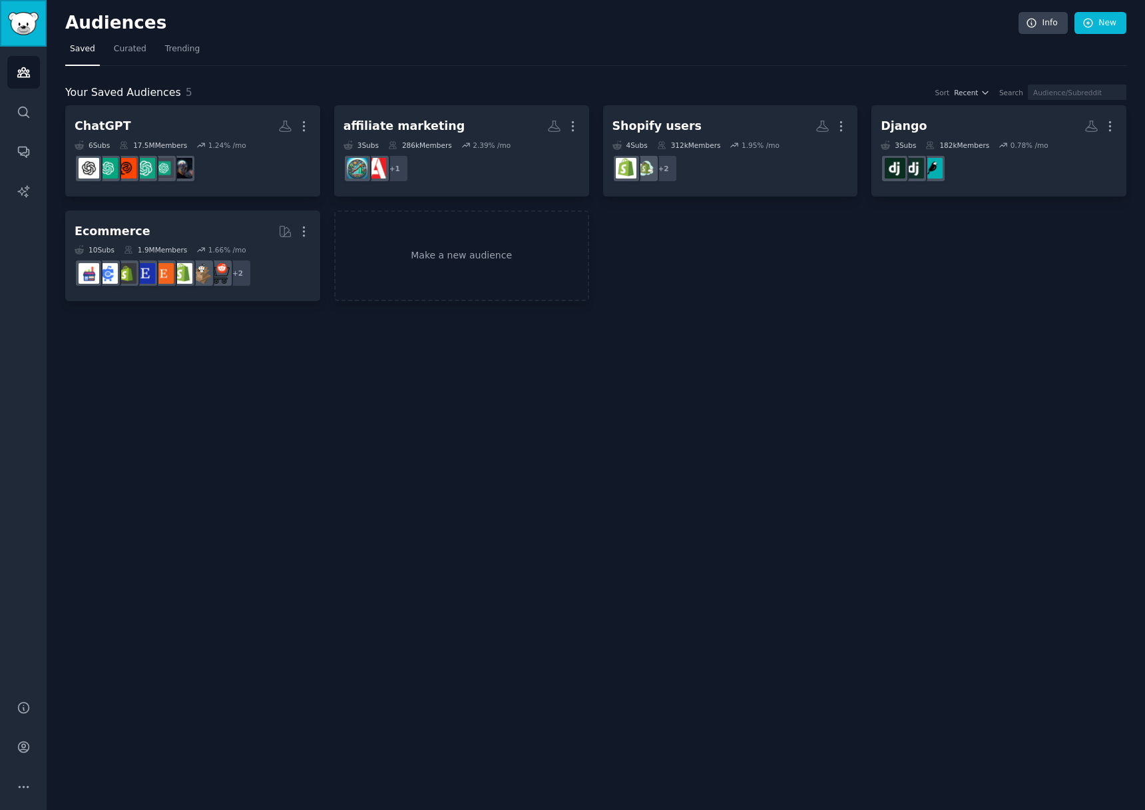
click at [41, 23] on link "Sidebar" at bounding box center [23, 23] width 47 height 47
